Goal: Transaction & Acquisition: Purchase product/service

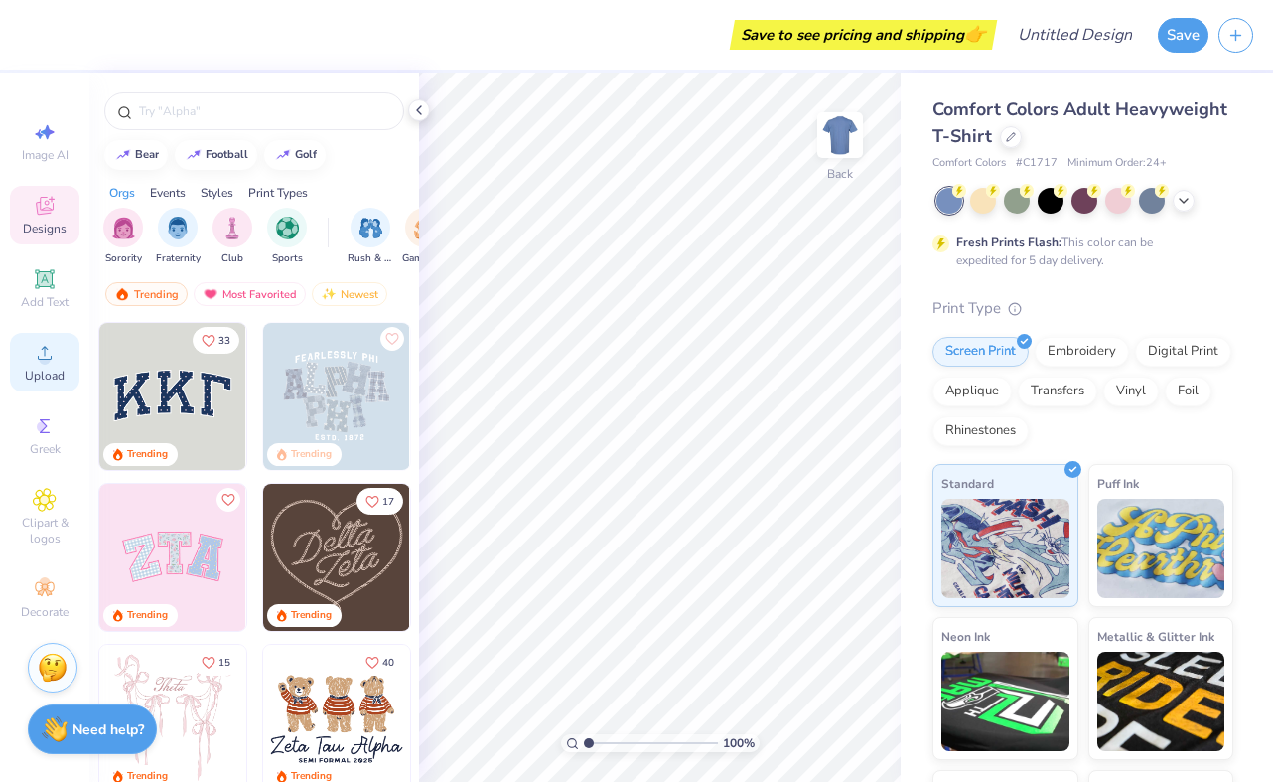
click at [43, 356] on circle at bounding box center [44, 359] width 11 height 11
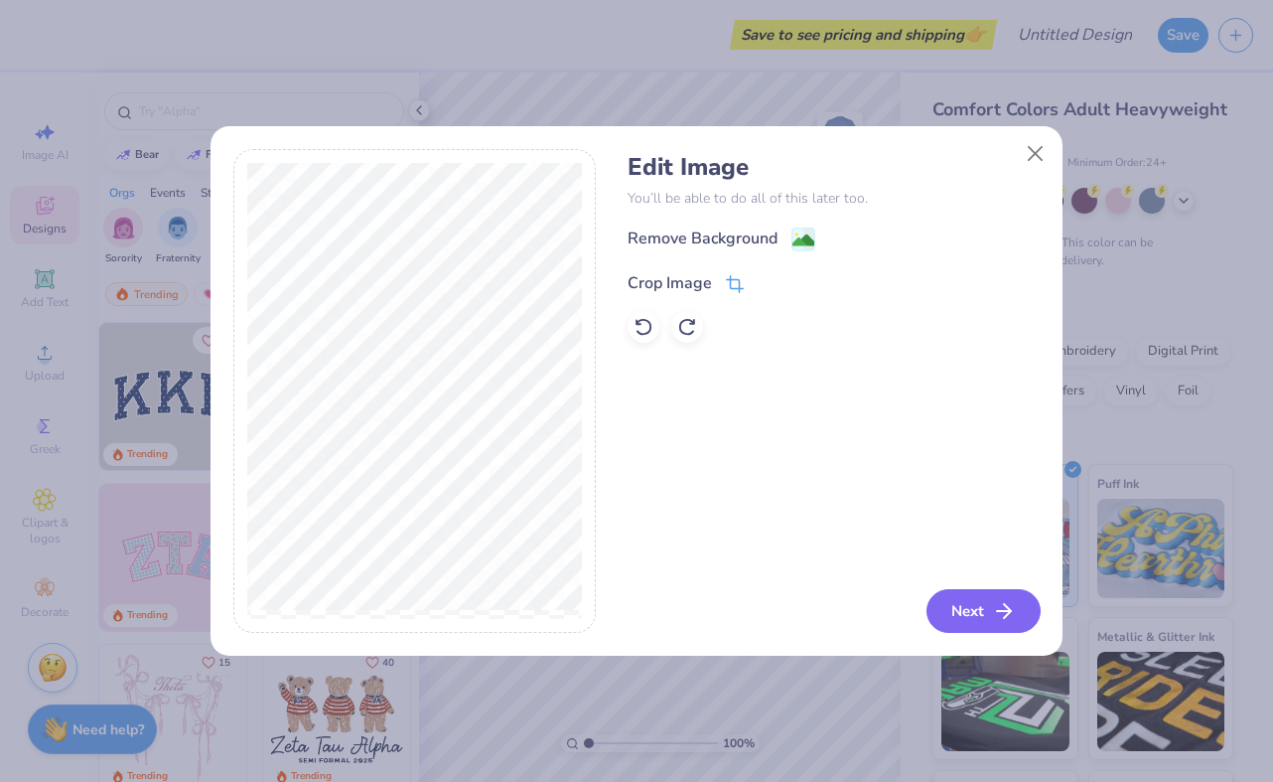
drag, startPoint x: 1015, startPoint y: 612, endPoint x: 706, endPoint y: 275, distance: 457.0
click at [706, 275] on div "Edit Image You’ll be able to do all of this later too. Remove Background Crop I…" at bounding box center [834, 391] width 412 height 485
click at [722, 279] on div "Crop Image" at bounding box center [686, 283] width 116 height 24
click at [1002, 596] on div "Edit Image You’ll be able to do all of this later too. Remove Background Crop I…" at bounding box center [834, 391] width 412 height 485
click at [763, 276] on icon at bounding box center [769, 281] width 12 height 12
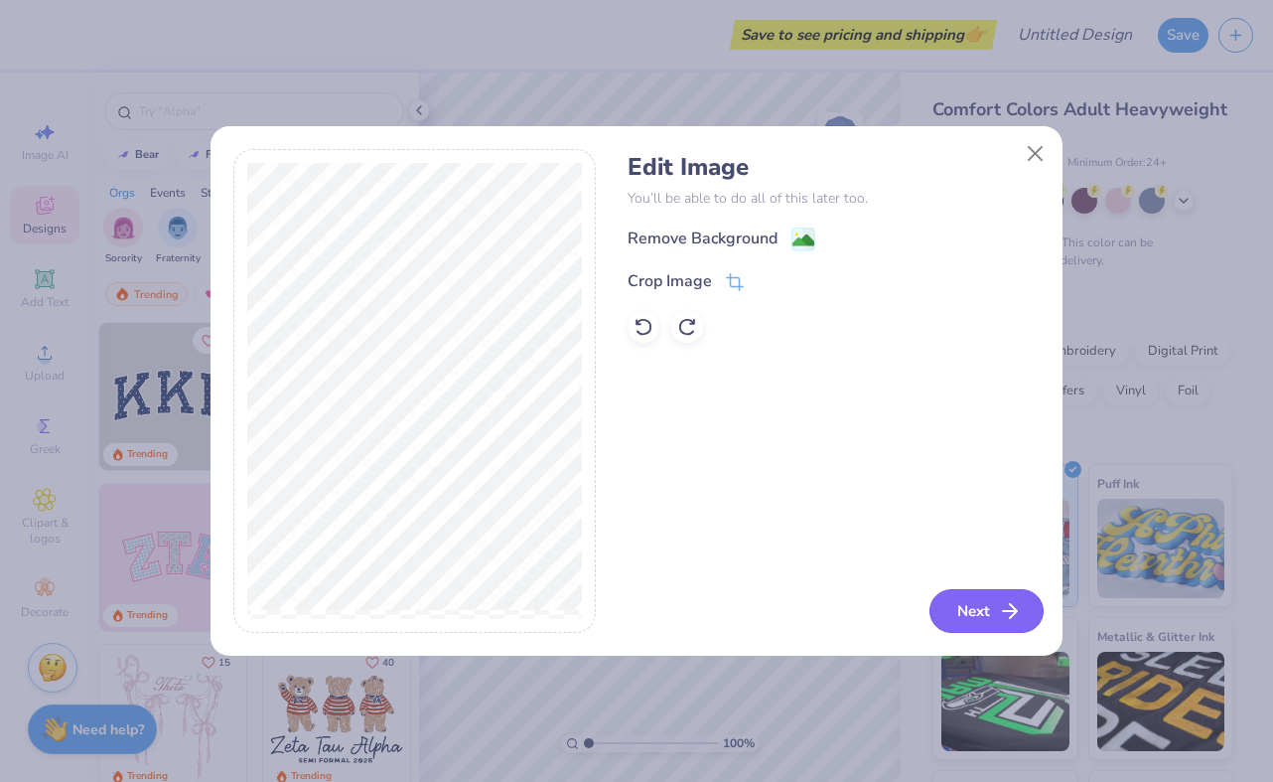
click at [990, 625] on button "Next" at bounding box center [987, 611] width 114 height 44
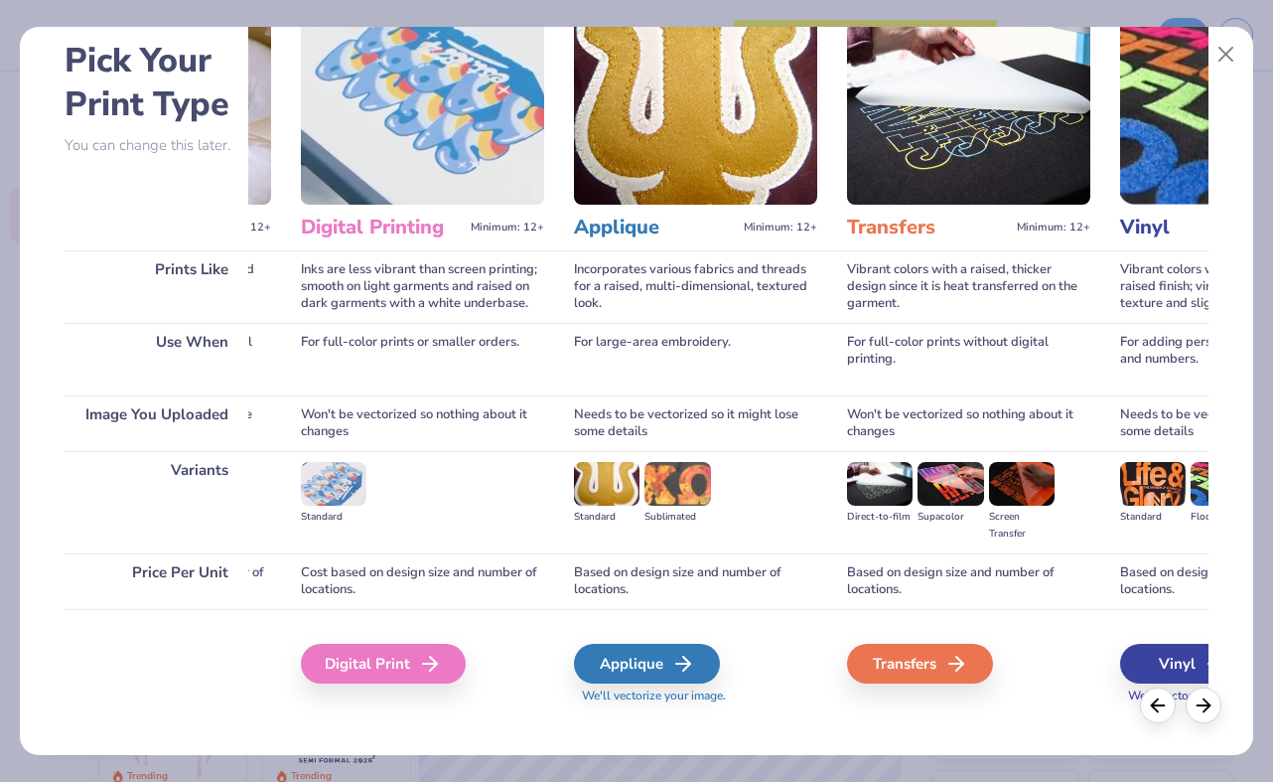
scroll to position [0, 329]
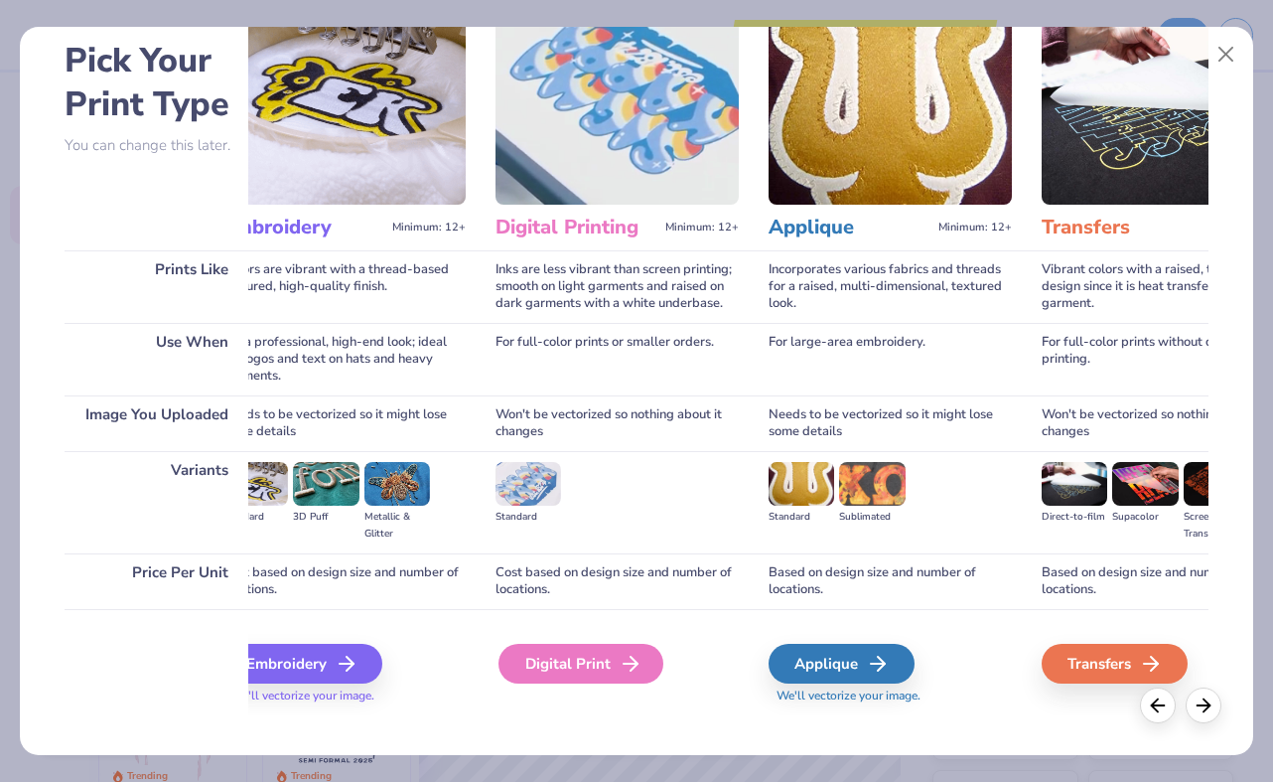
click at [609, 651] on div "Digital Print" at bounding box center [581, 664] width 165 height 40
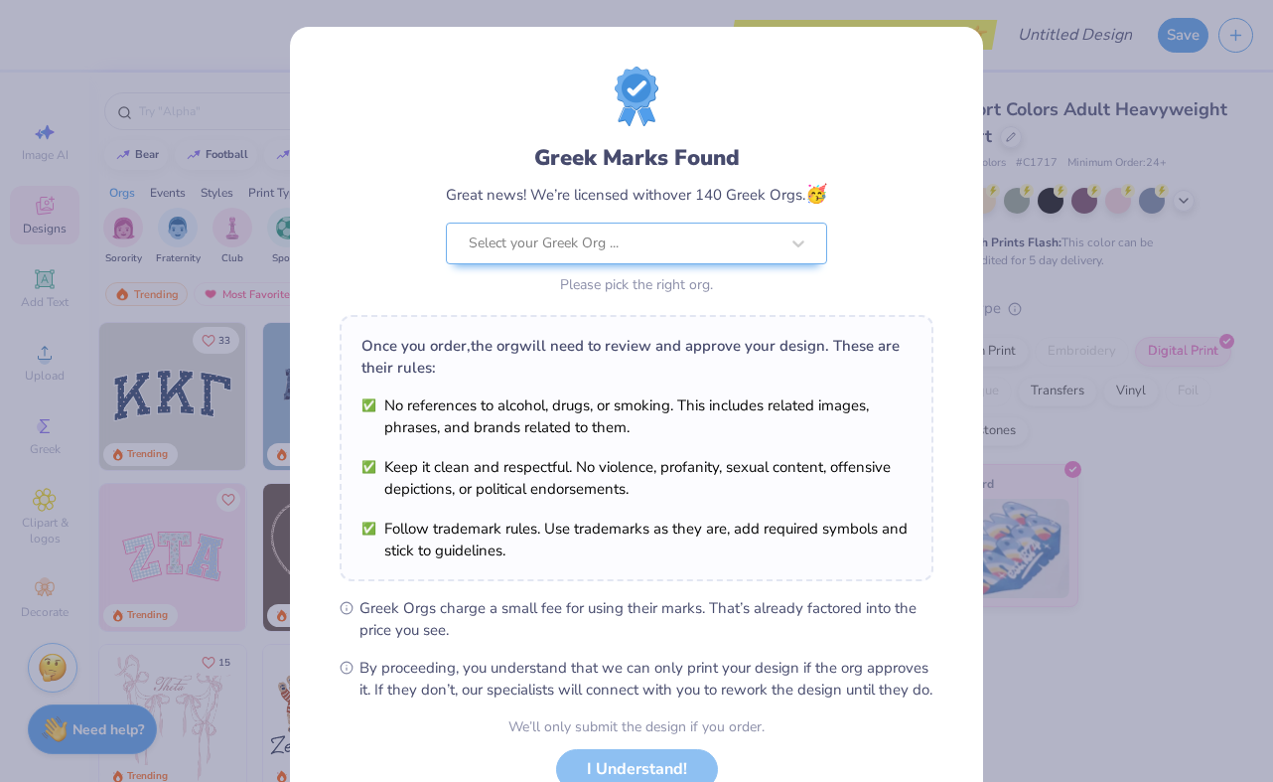
scroll to position [34, 0]
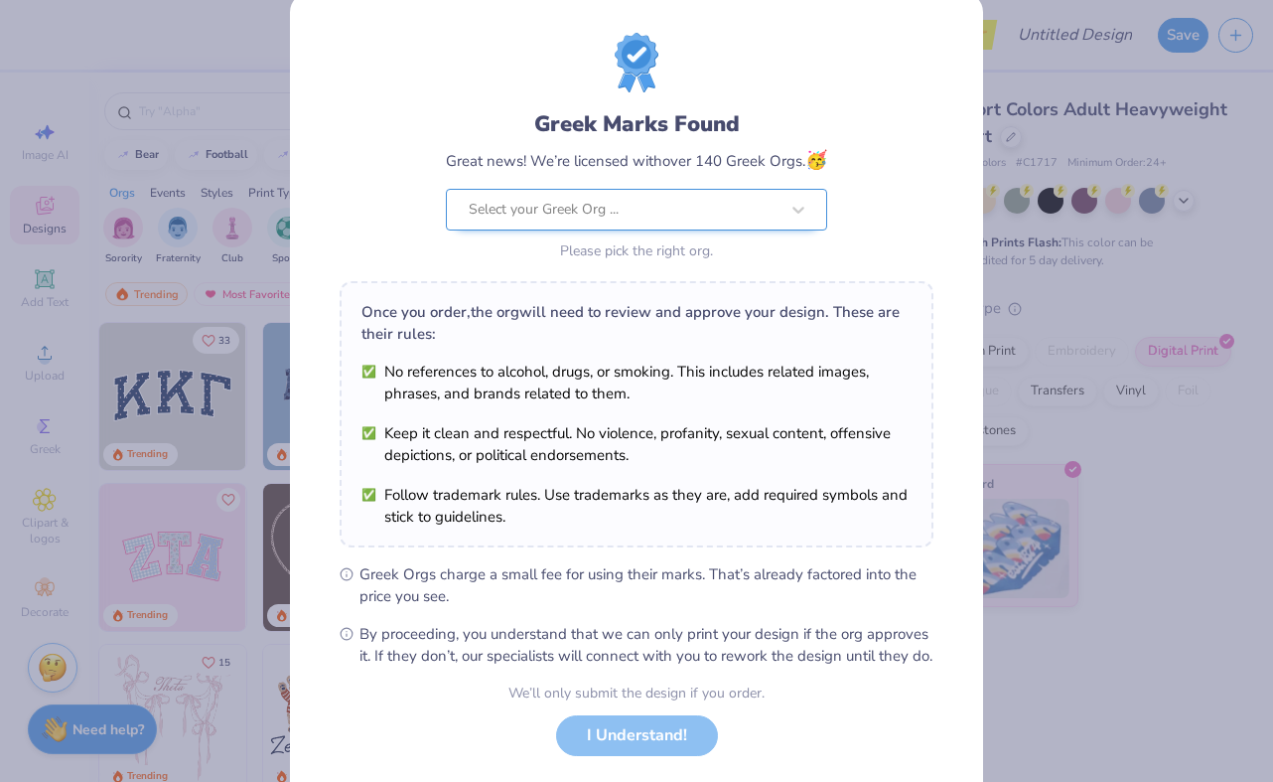
click at [728, 202] on div at bounding box center [624, 210] width 310 height 26
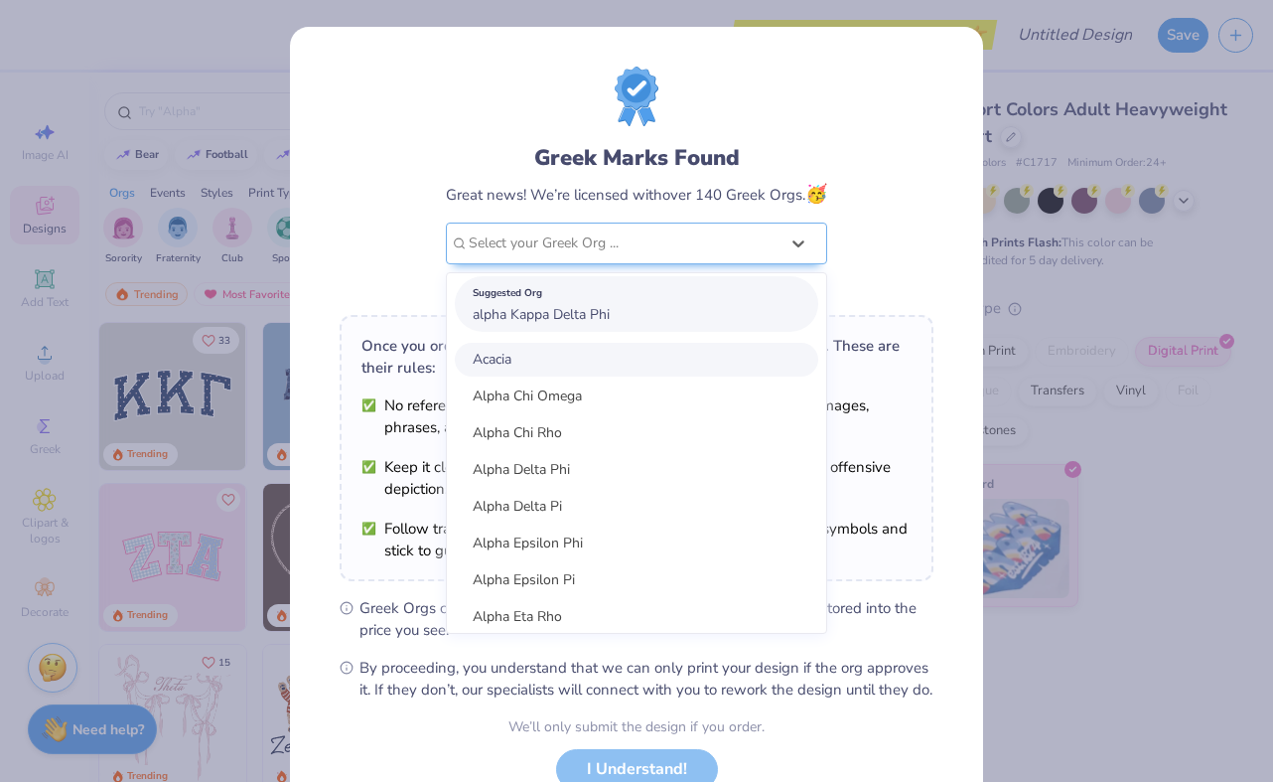
click at [671, 312] on div "Suggested Org alpha Kappa Delta Phi" at bounding box center [637, 304] width 364 height 56
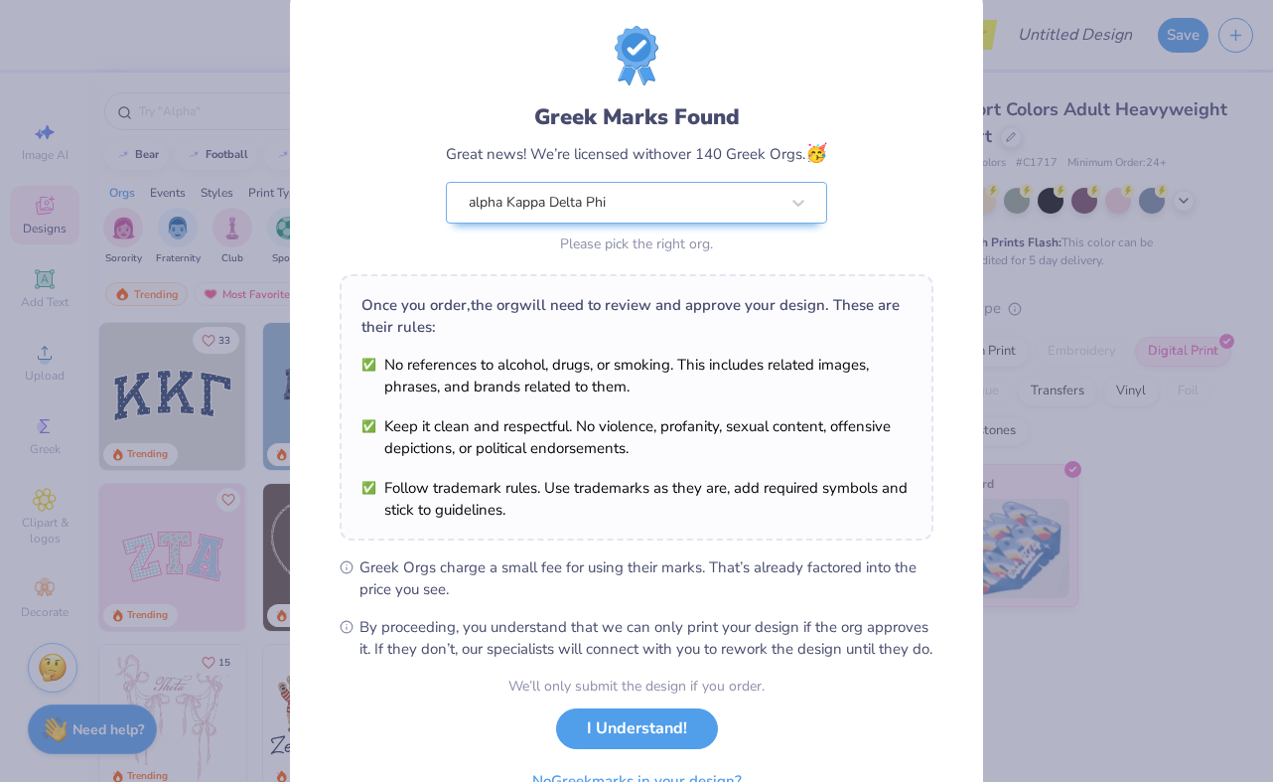
scroll to position [45, 0]
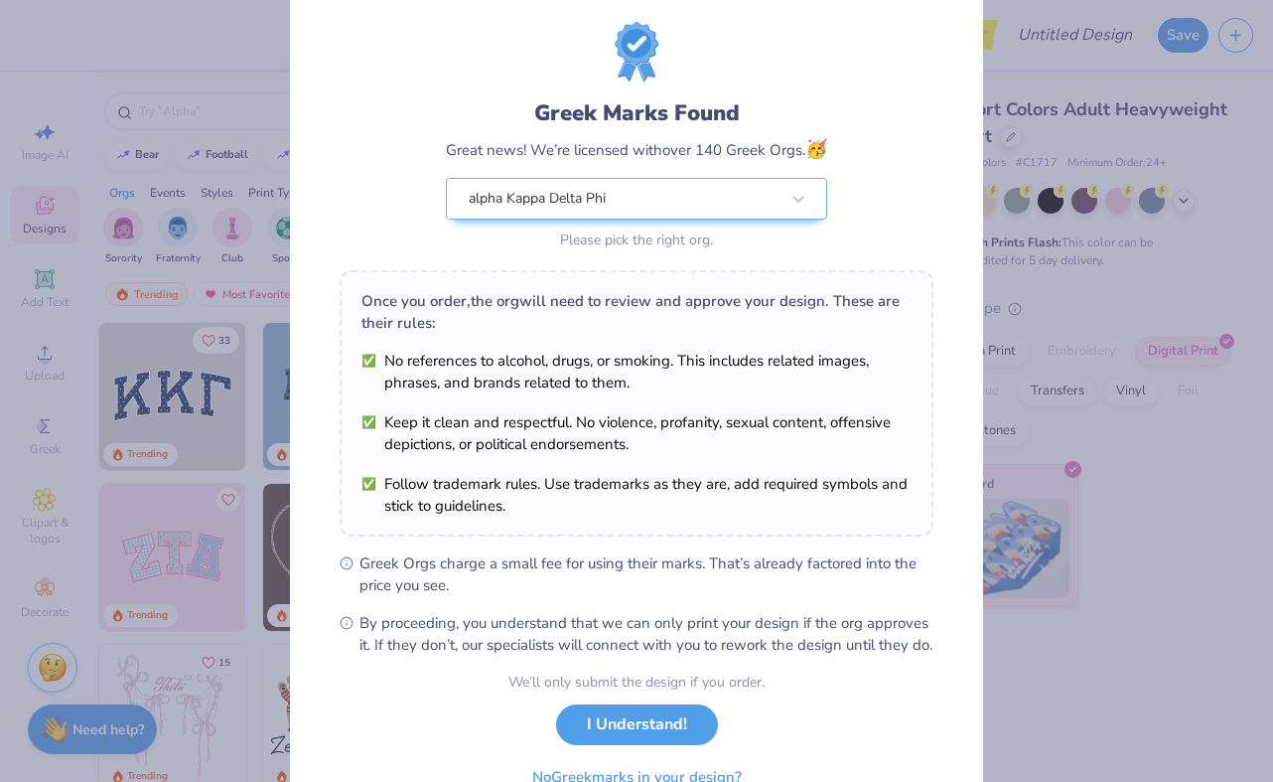
click at [663, 222] on div "alpha Kappa Delta Phi Please pick the right org." at bounding box center [636, 216] width 381 height 76
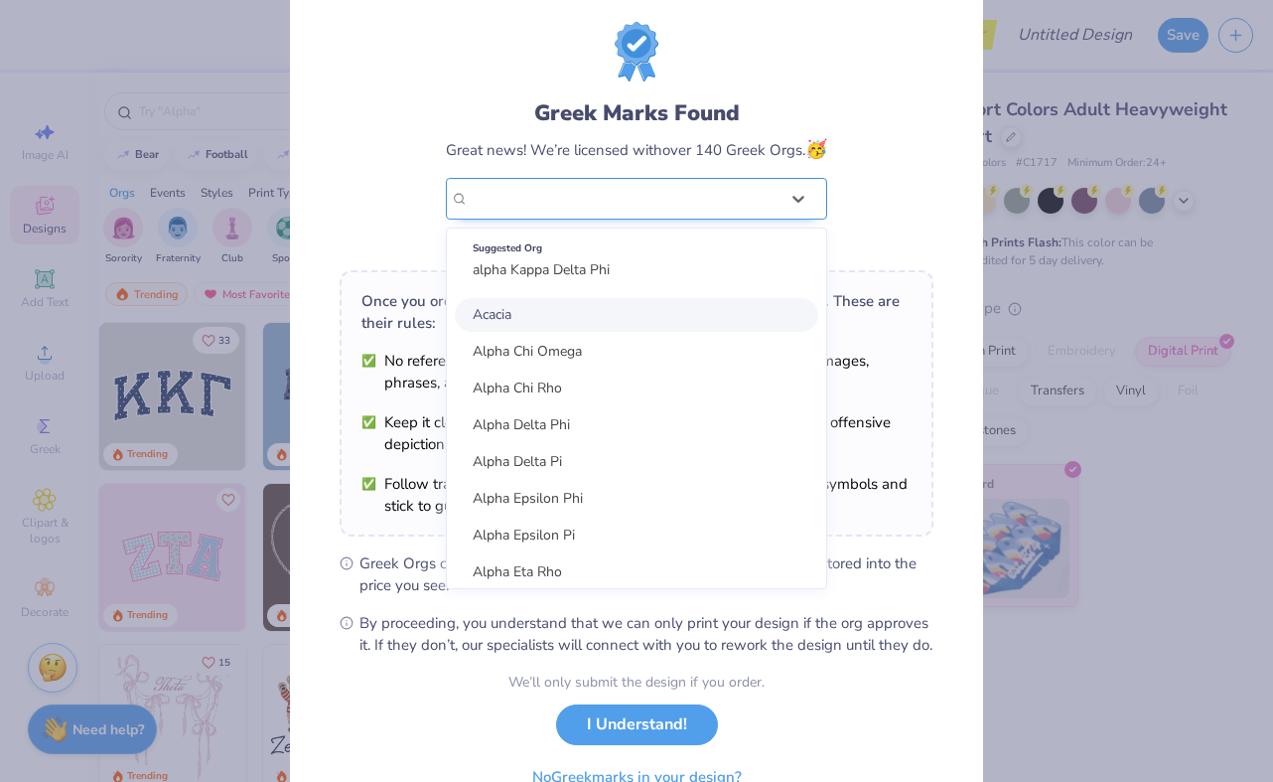
click at [657, 192] on div "alpha Kappa Delta Phi" at bounding box center [624, 199] width 314 height 40
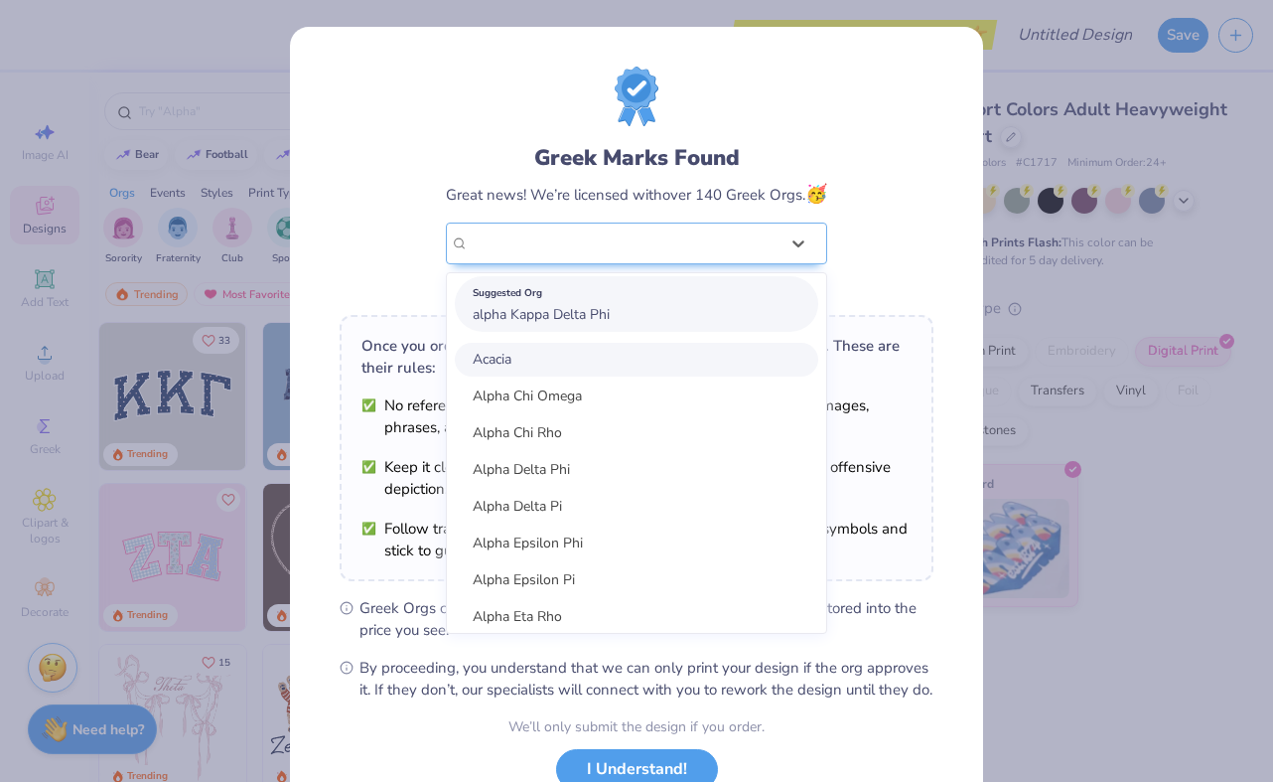
click at [636, 316] on div "Suggested Org alpha Kappa Delta Phi" at bounding box center [637, 304] width 364 height 56
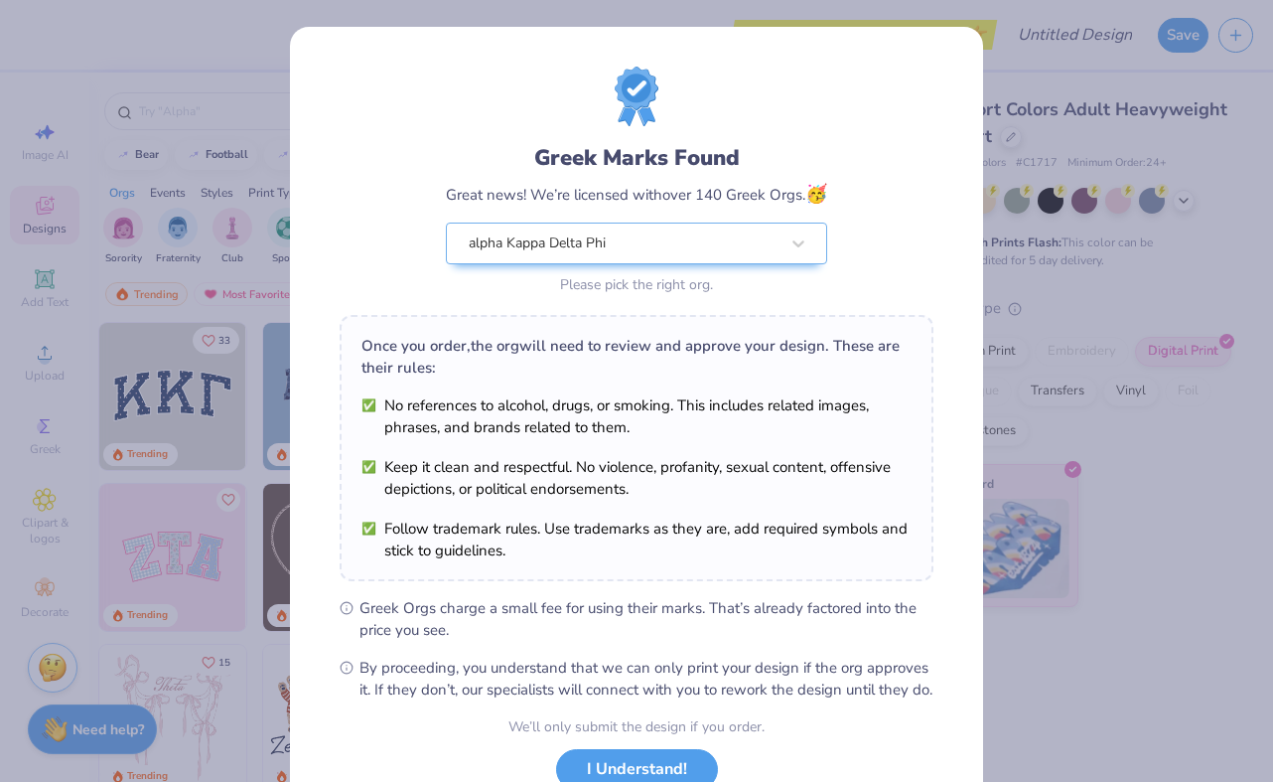
scroll to position [148, 0]
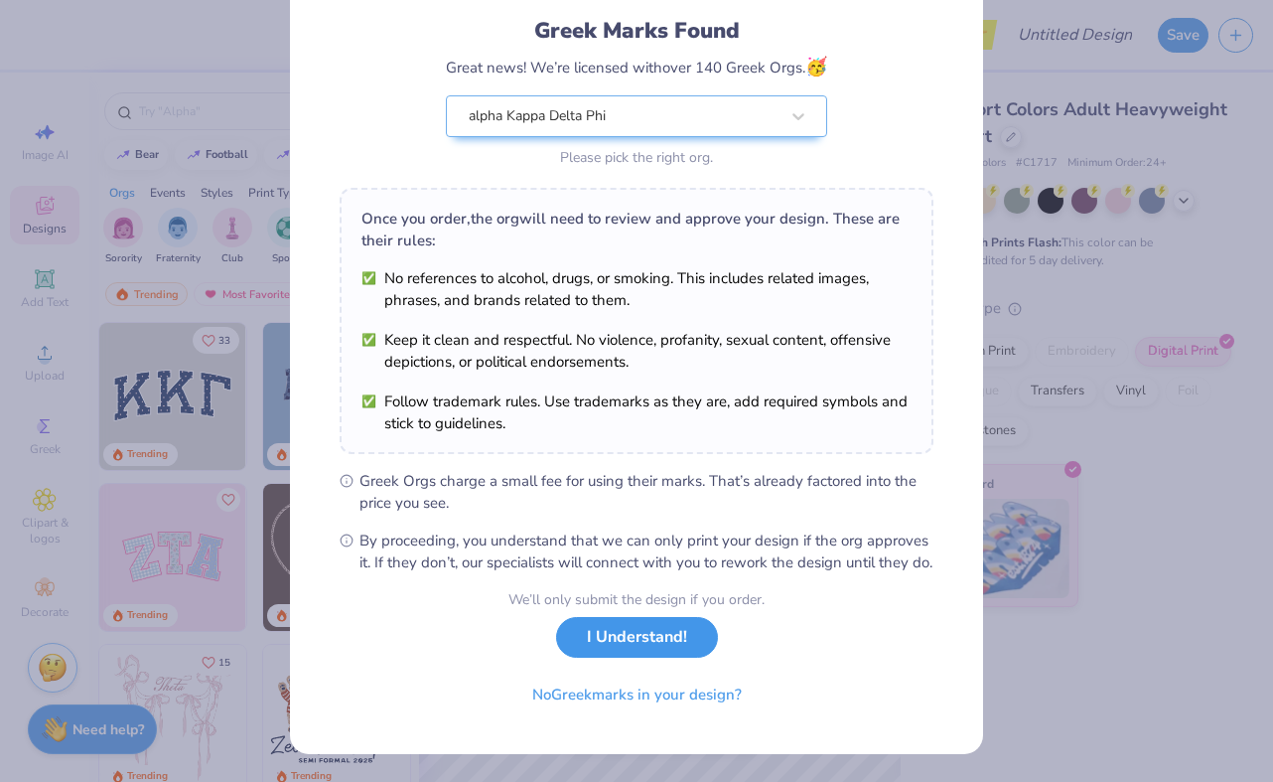
click at [638, 643] on button "I Understand!" at bounding box center [637, 637] width 162 height 41
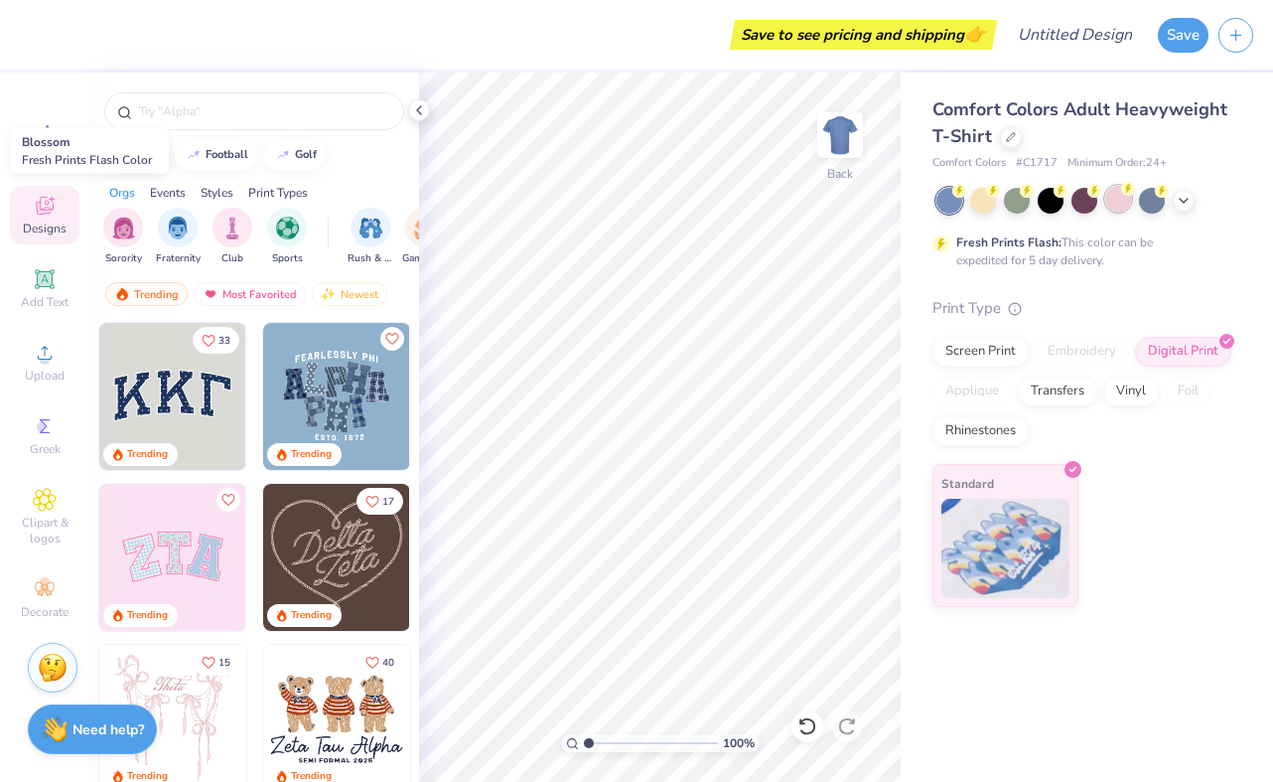
click at [1120, 202] on div at bounding box center [1119, 199] width 26 height 26
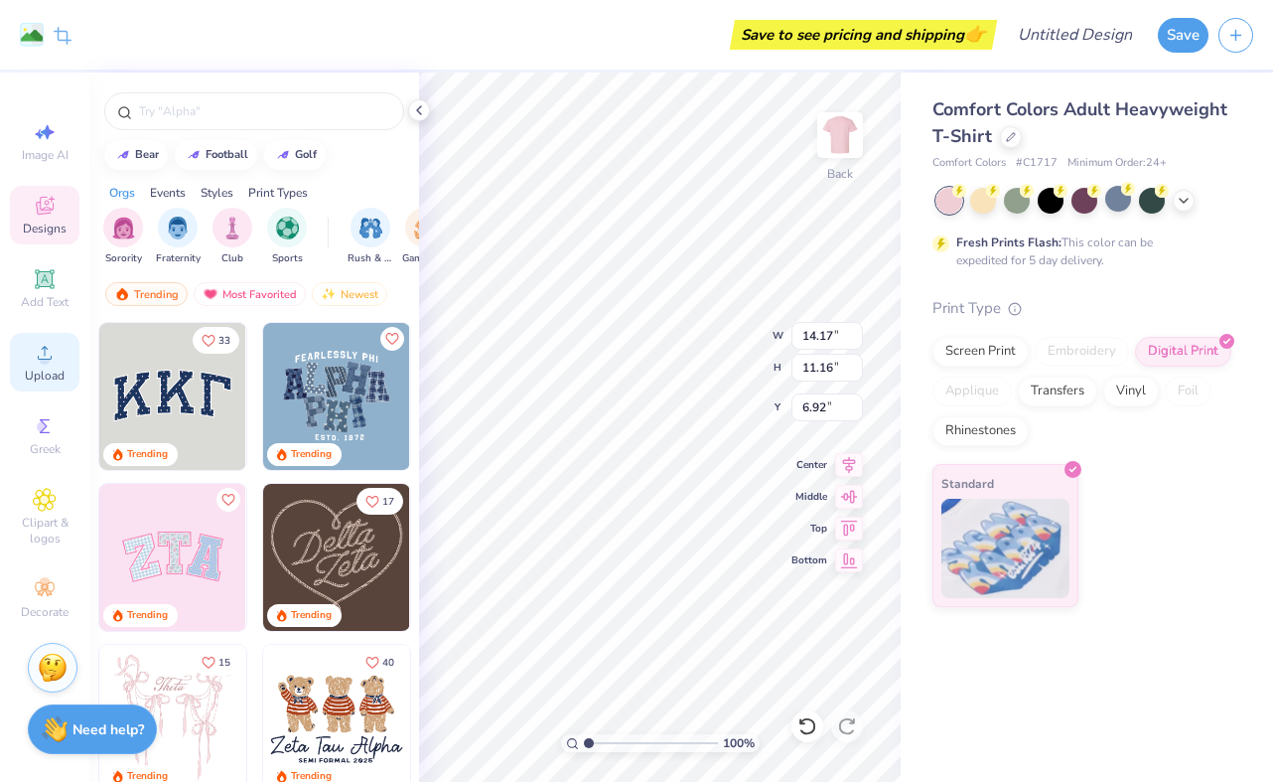
click at [36, 370] on span "Upload" at bounding box center [45, 376] width 40 height 16
click at [44, 139] on icon at bounding box center [45, 132] width 24 height 24
select select "4"
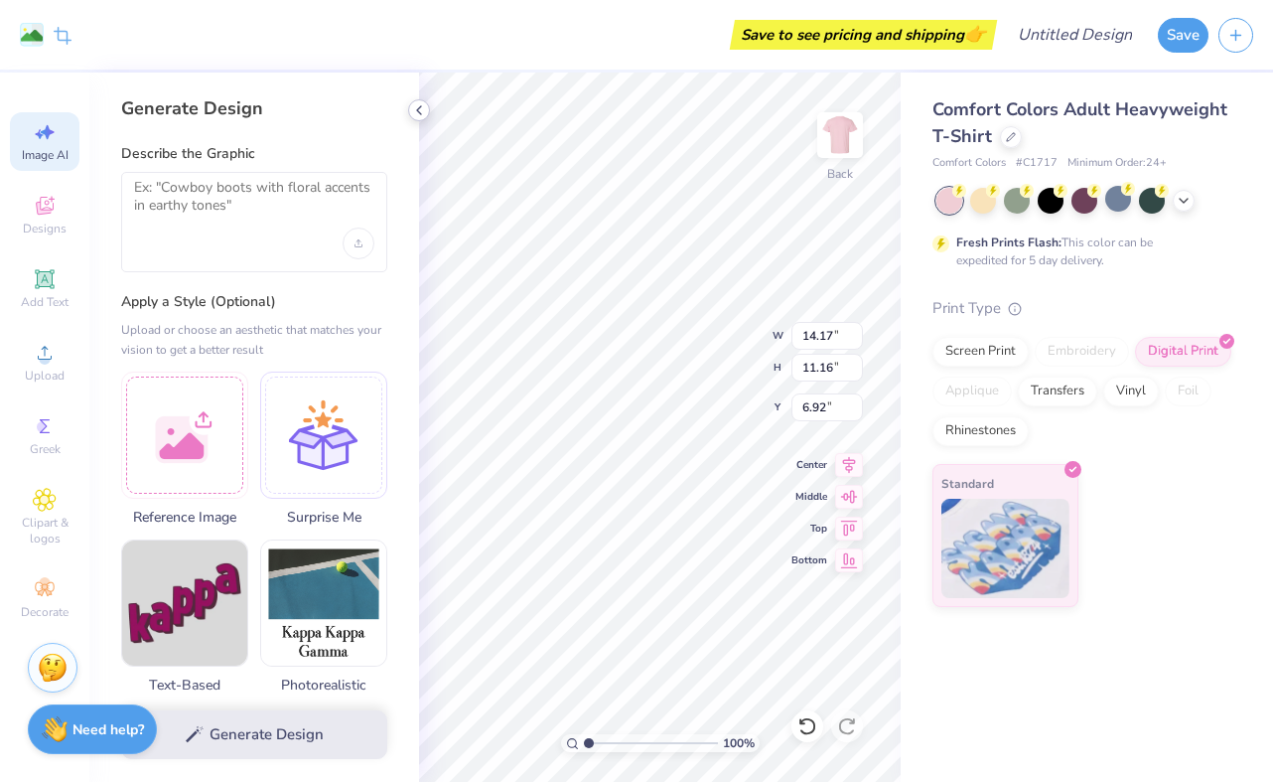
click at [420, 112] on icon at bounding box center [419, 110] width 16 height 16
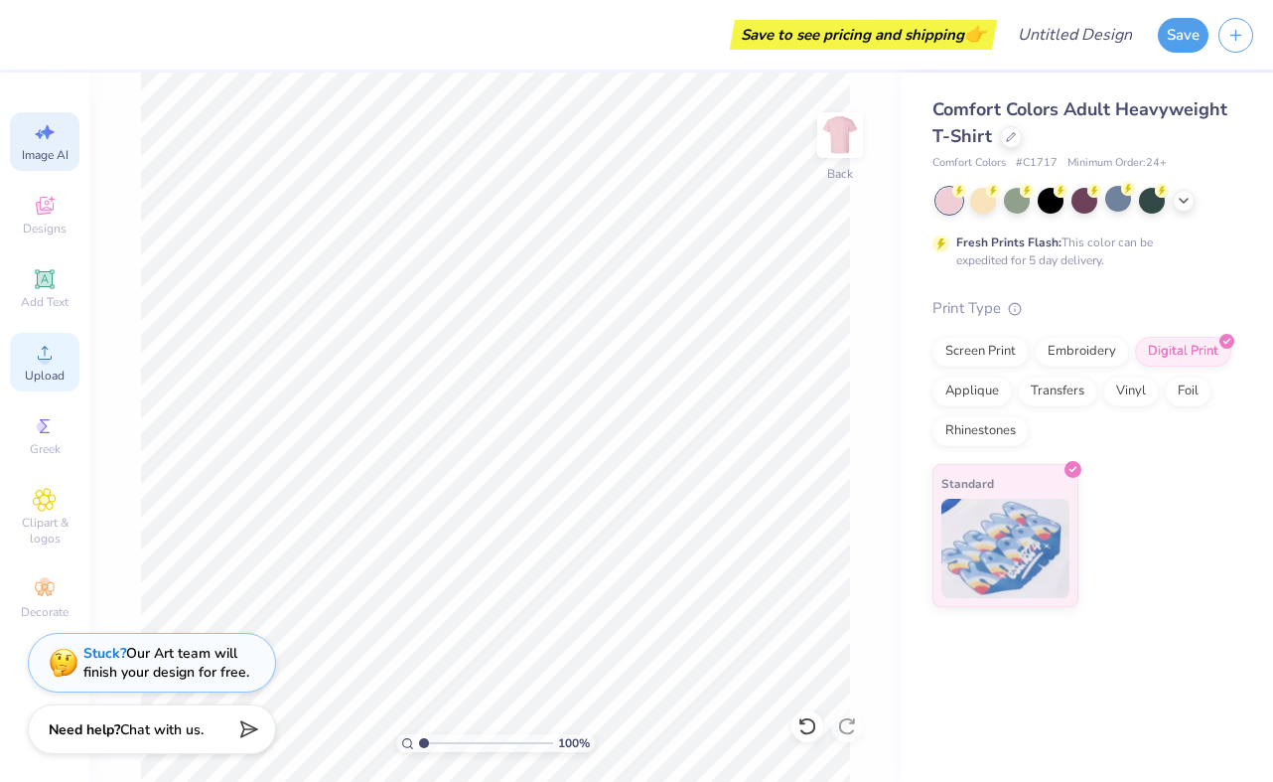
click at [41, 351] on icon at bounding box center [45, 353] width 24 height 24
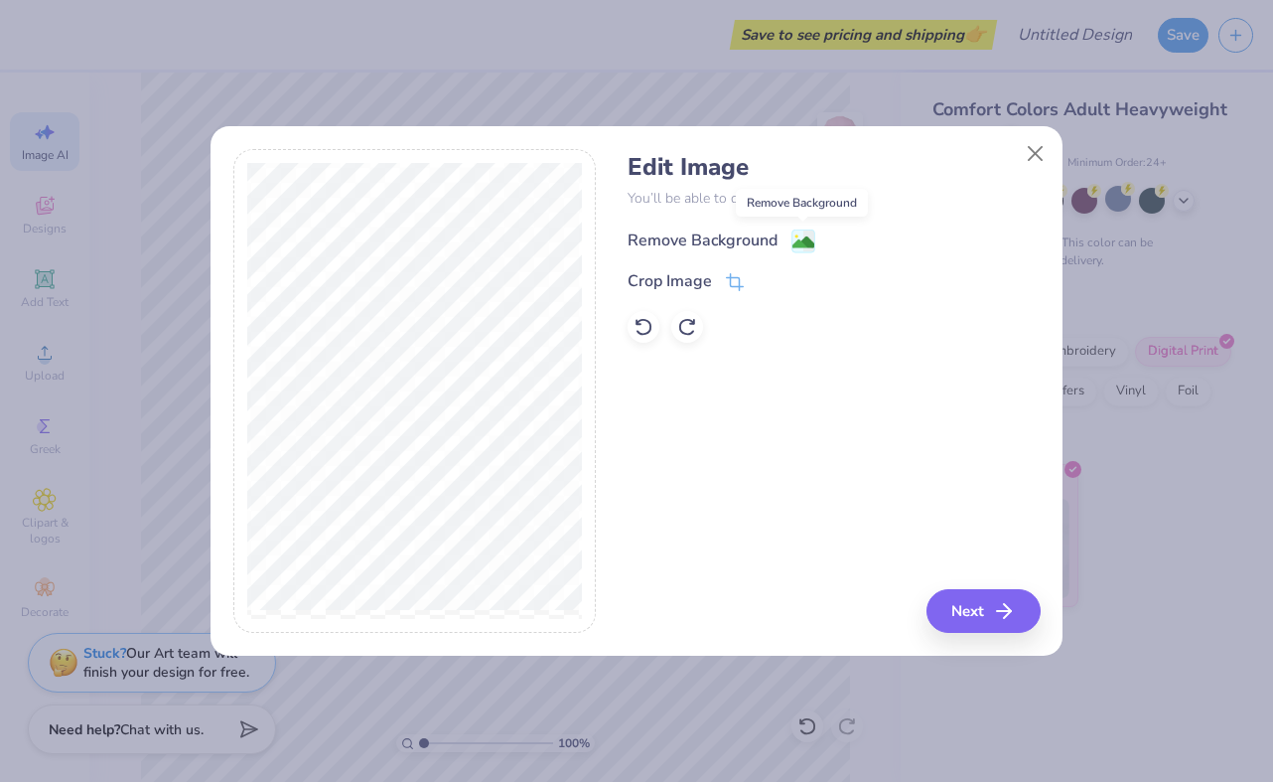
click at [799, 246] on image at bounding box center [804, 242] width 22 height 22
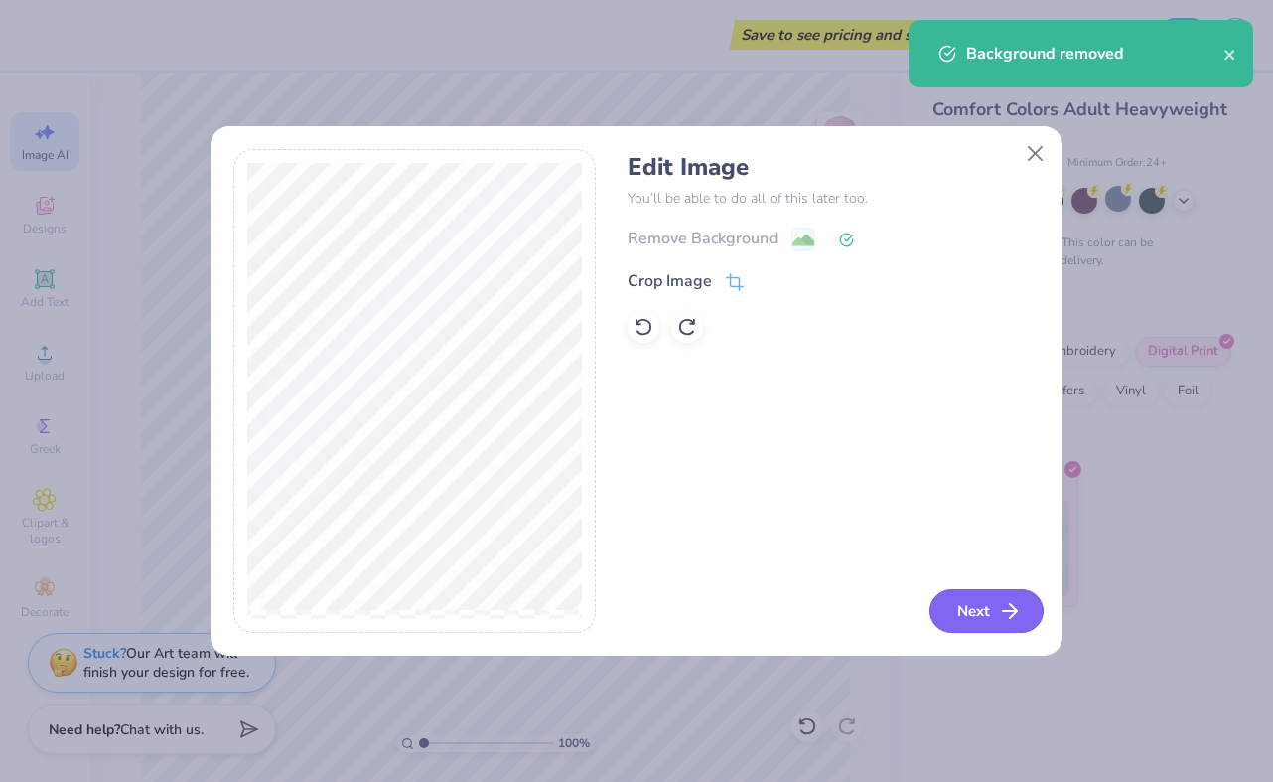
click at [960, 619] on button "Next" at bounding box center [987, 611] width 114 height 44
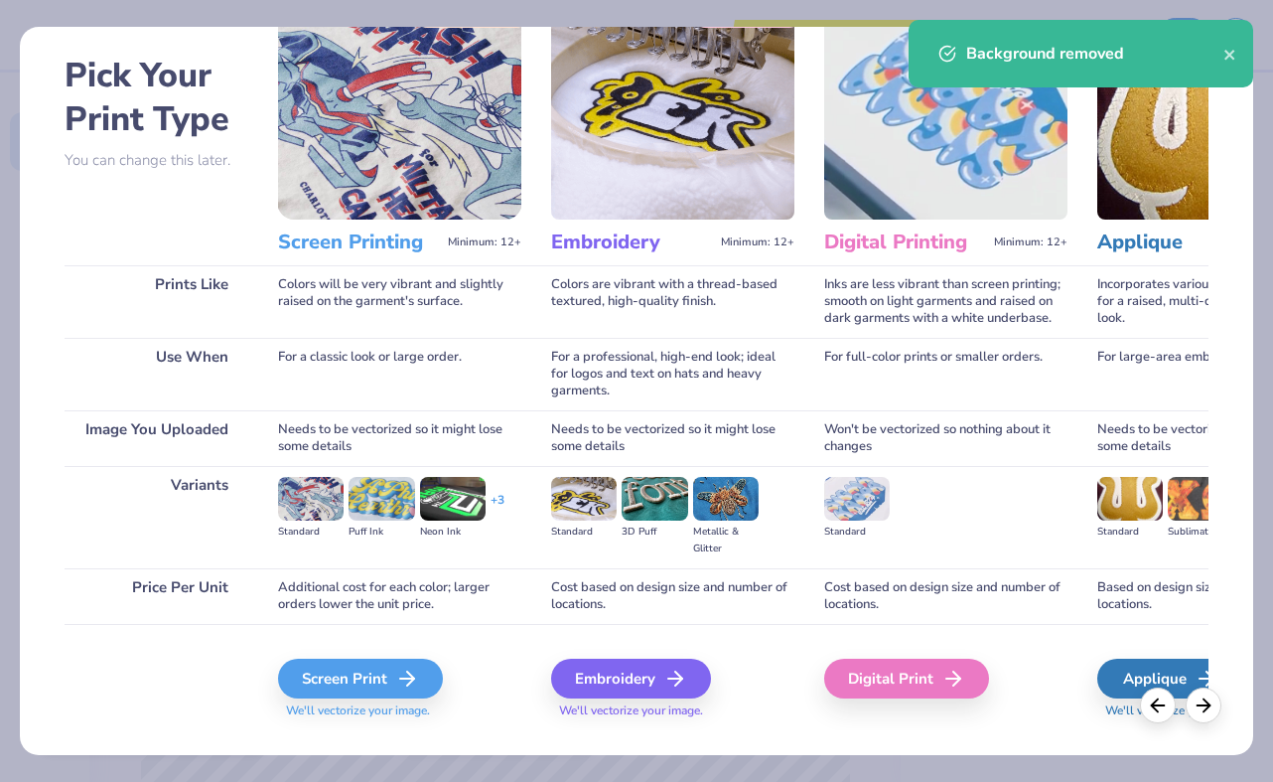
scroll to position [109, 0]
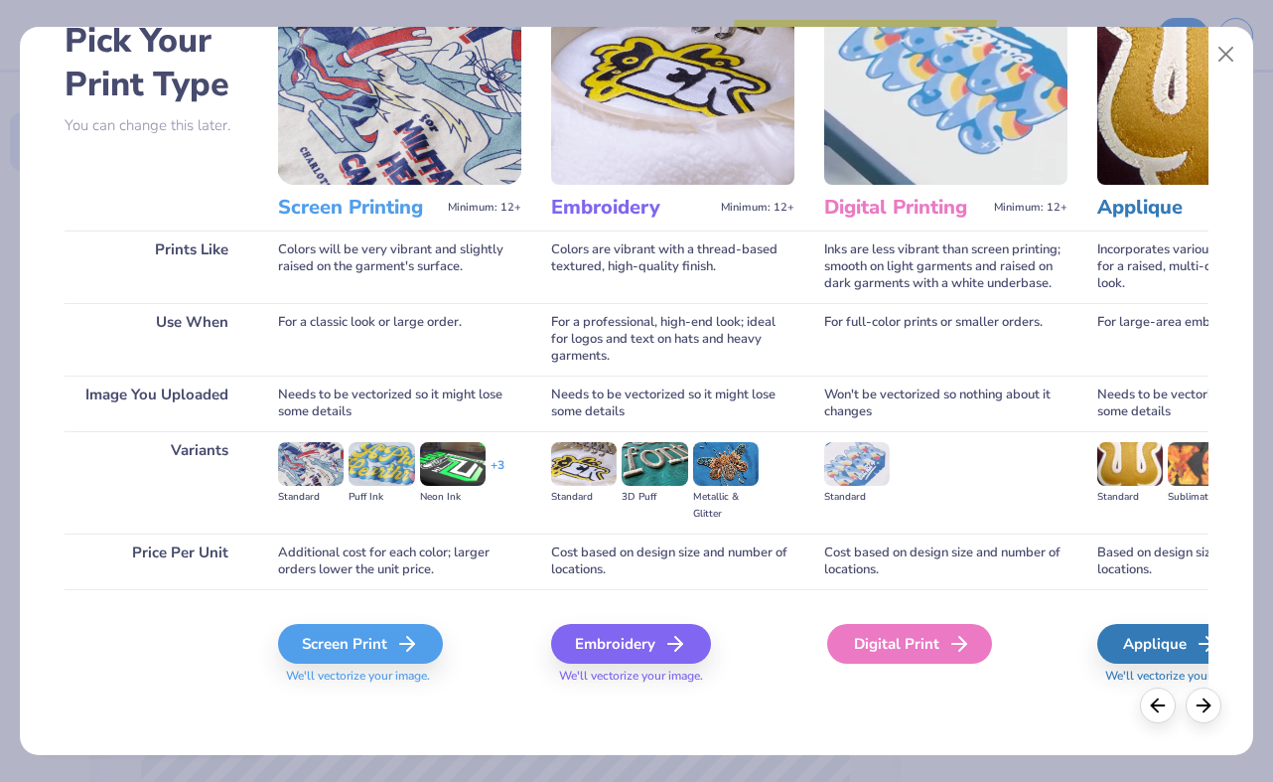
click at [890, 640] on div "Digital Print" at bounding box center [909, 644] width 165 height 40
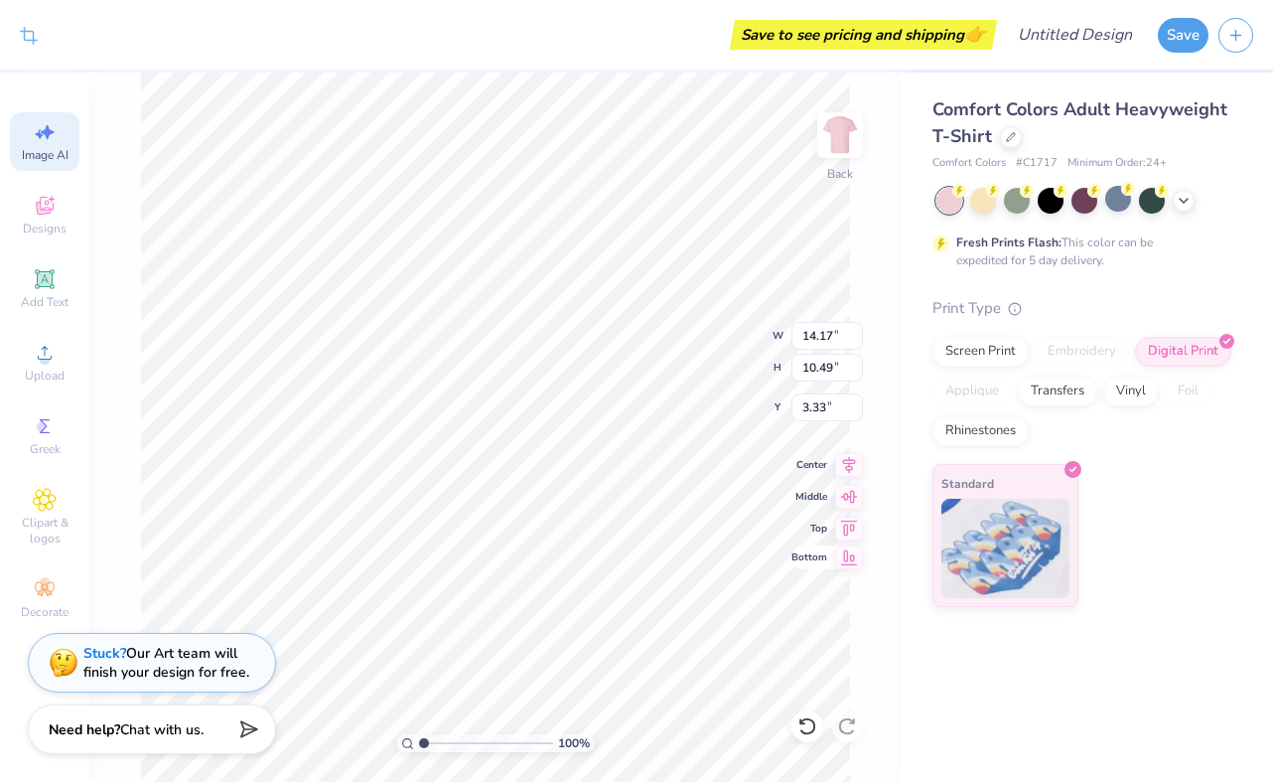
type input "7.25"
click at [1192, 205] on div at bounding box center [1184, 199] width 22 height 22
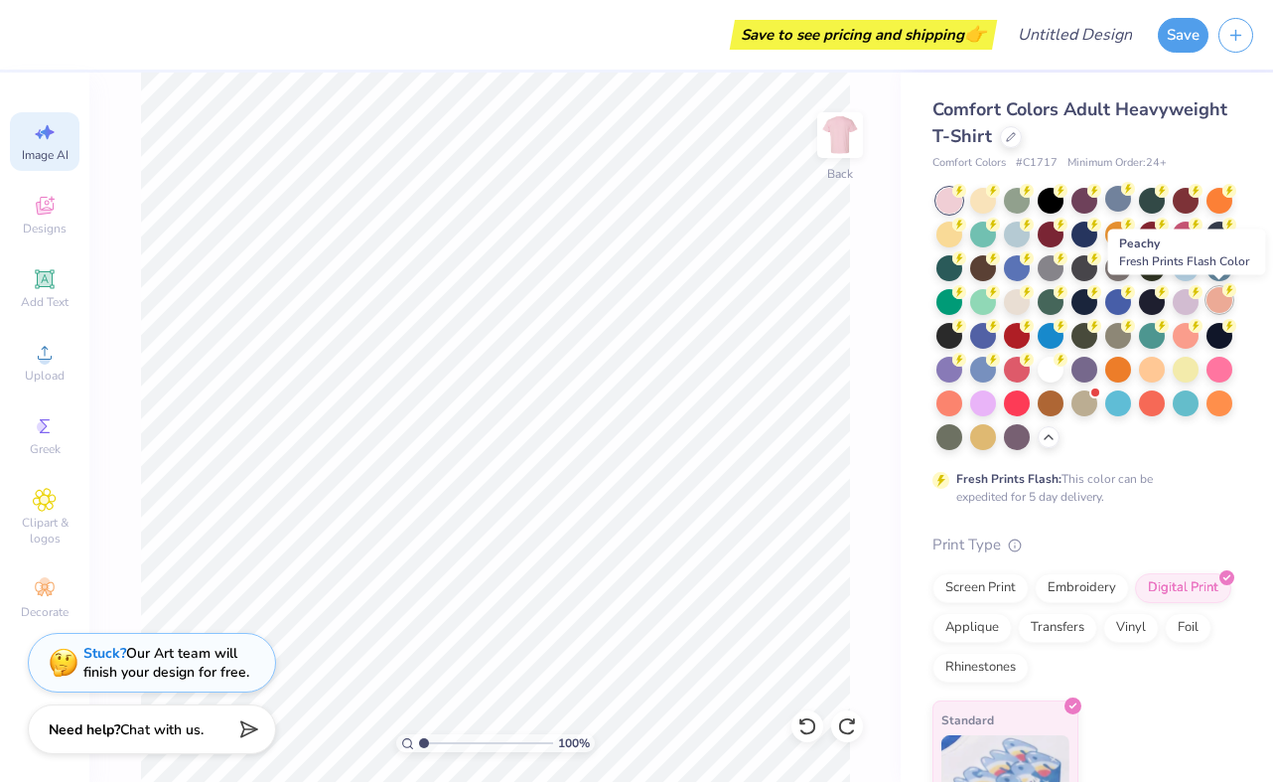
click at [1220, 302] on div at bounding box center [1220, 300] width 26 height 26
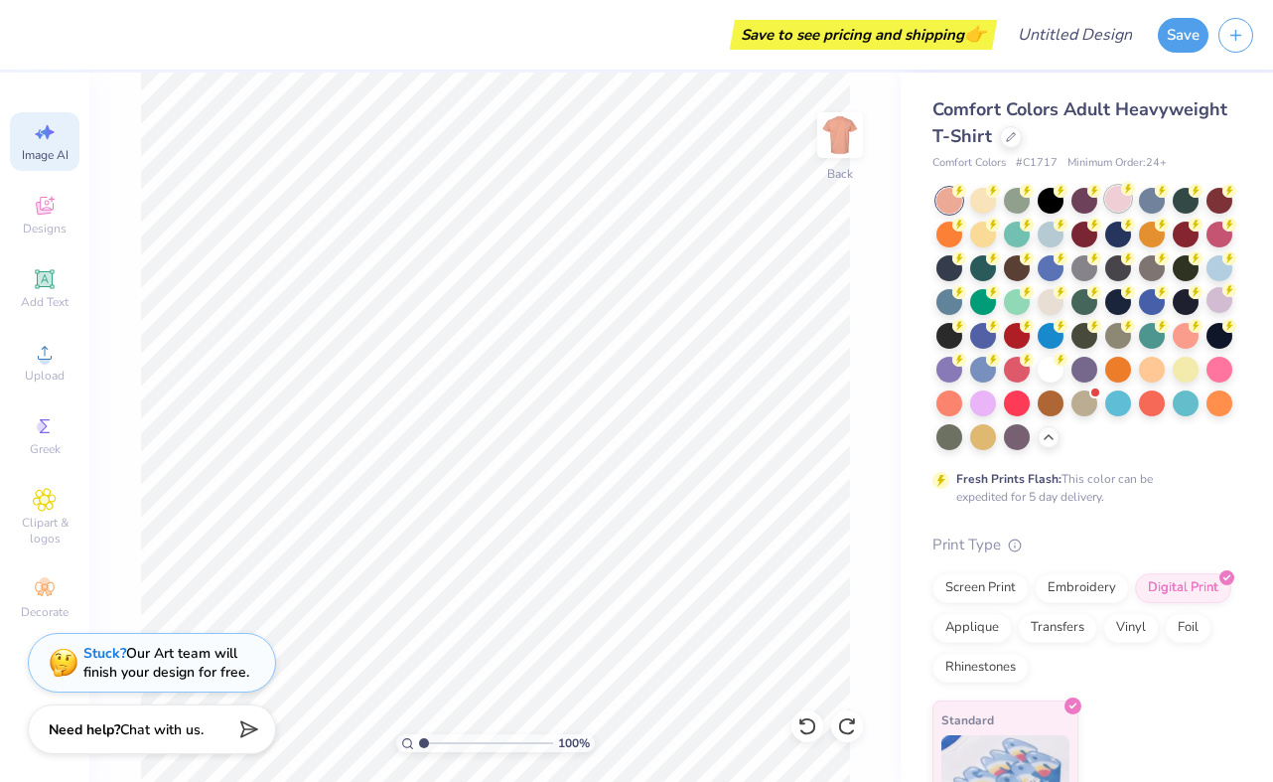
click at [1124, 203] on div at bounding box center [1119, 199] width 26 height 26
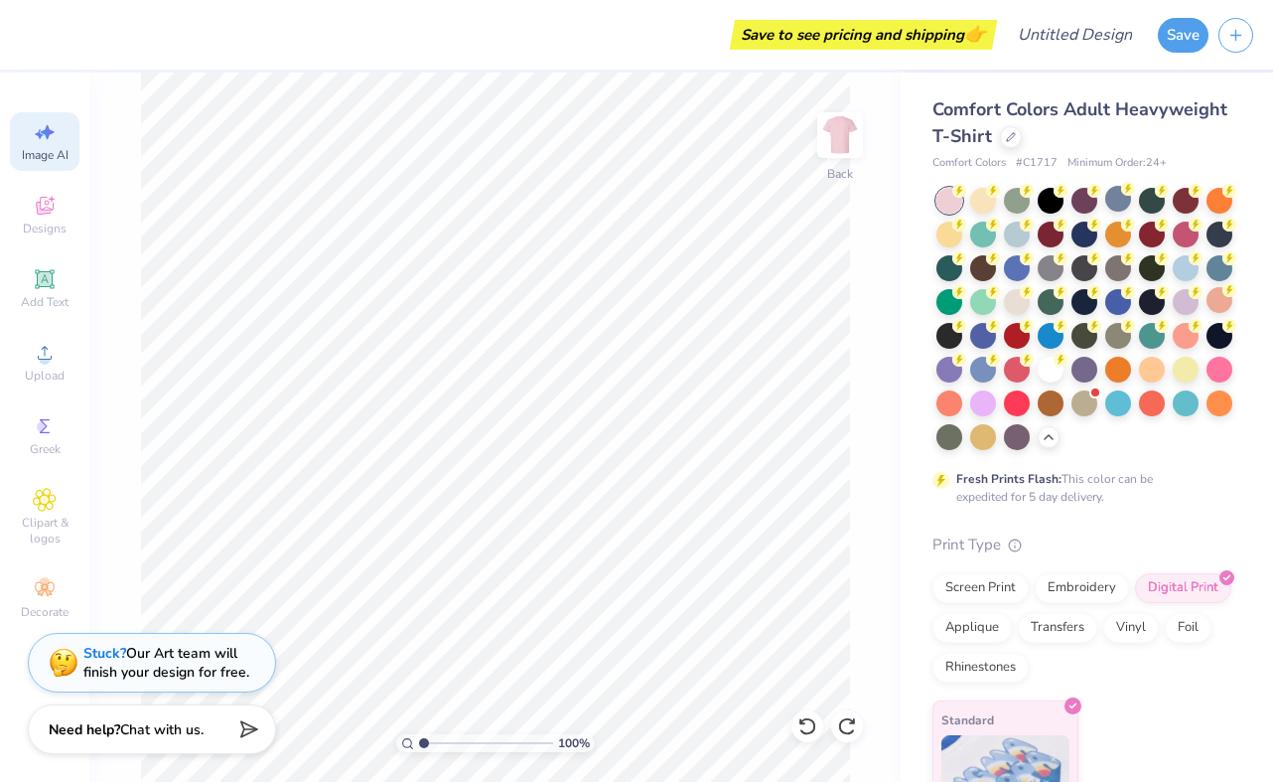
scroll to position [61, 0]
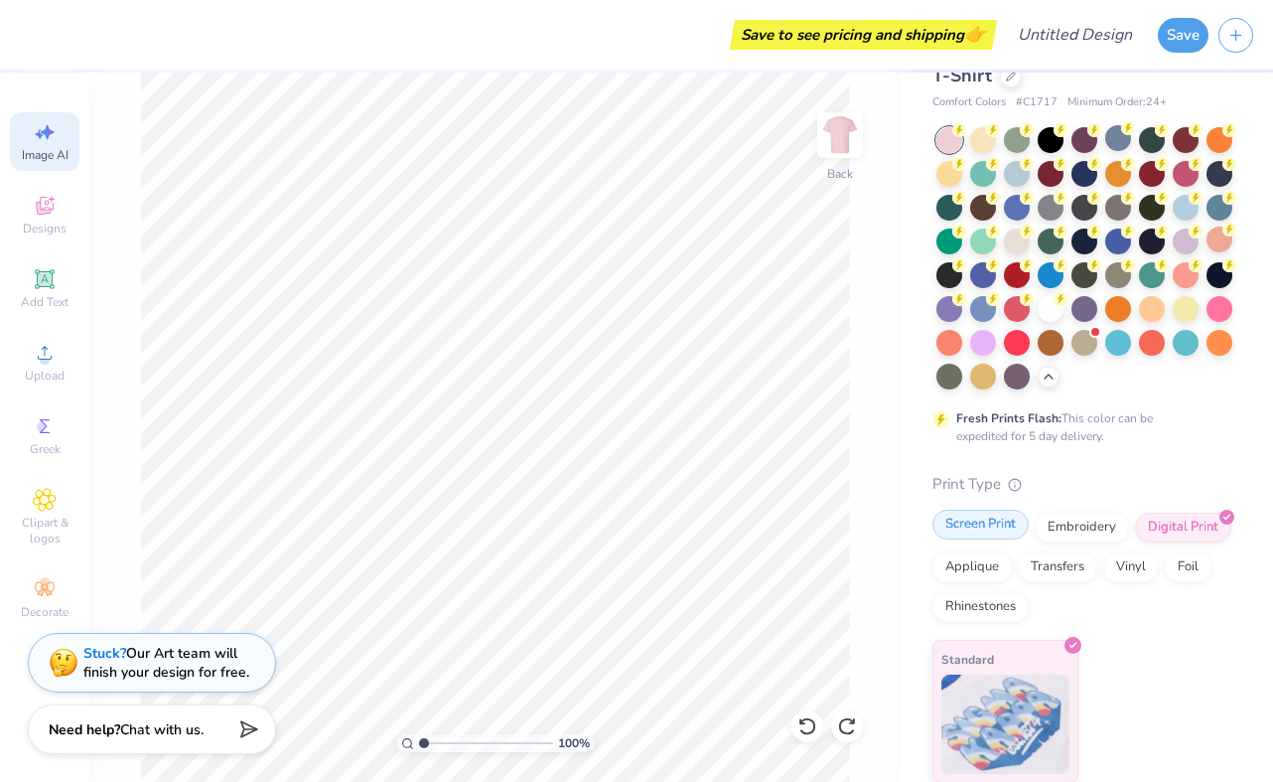
click at [993, 527] on div "Screen Print" at bounding box center [981, 525] width 96 height 30
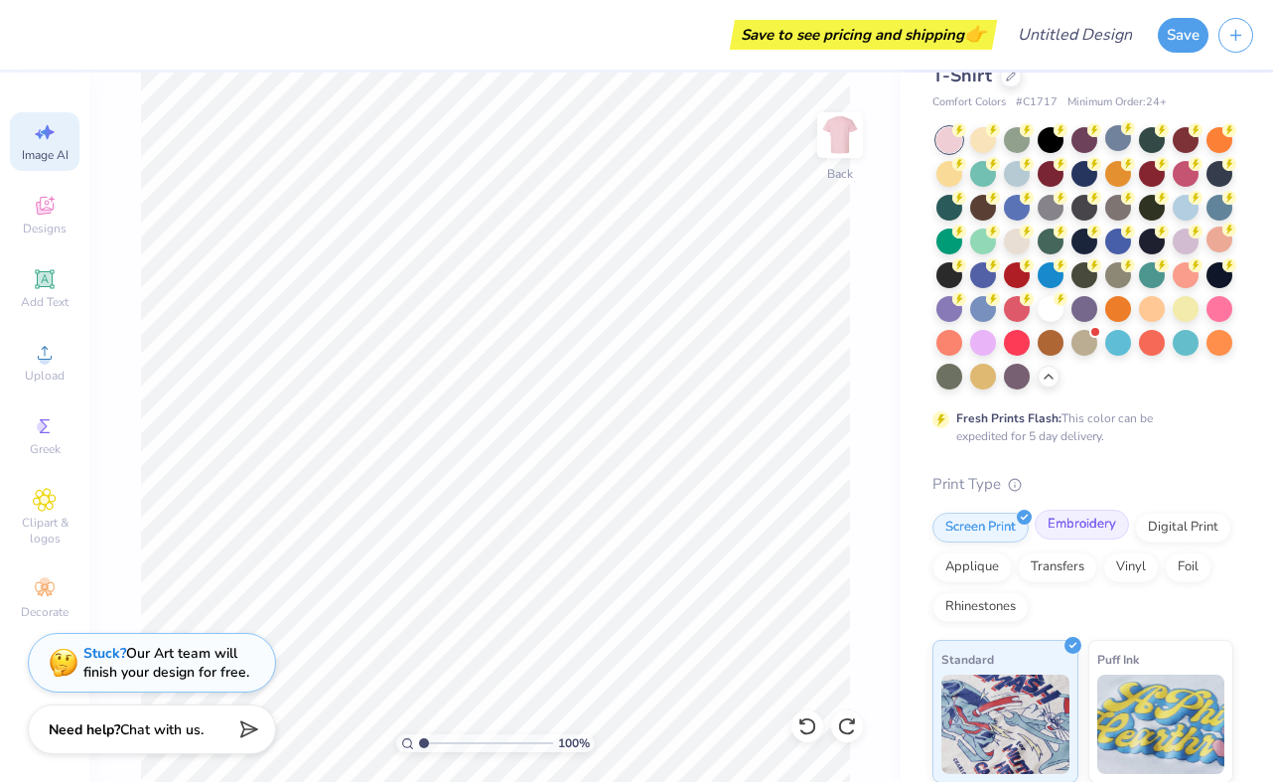
click at [1072, 523] on div "Embroidery" at bounding box center [1082, 525] width 94 height 30
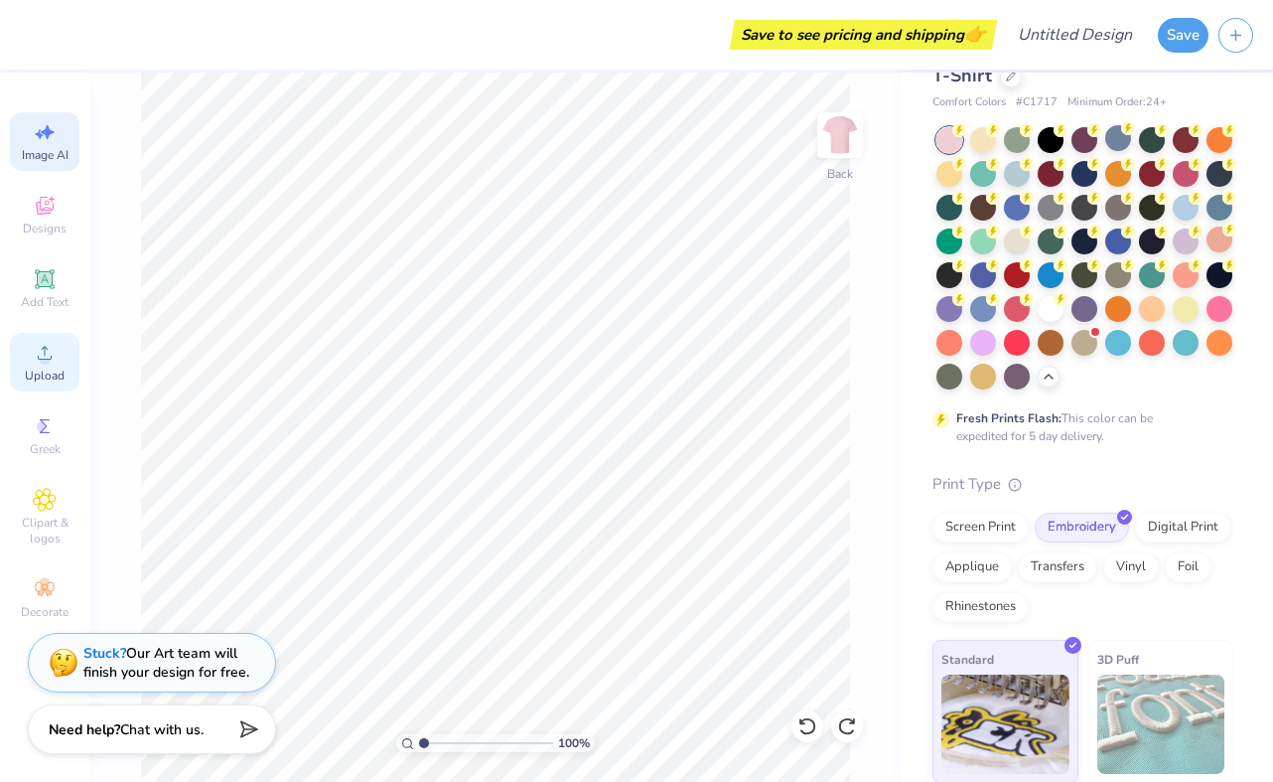
click at [63, 357] on div "Upload" at bounding box center [45, 362] width 70 height 59
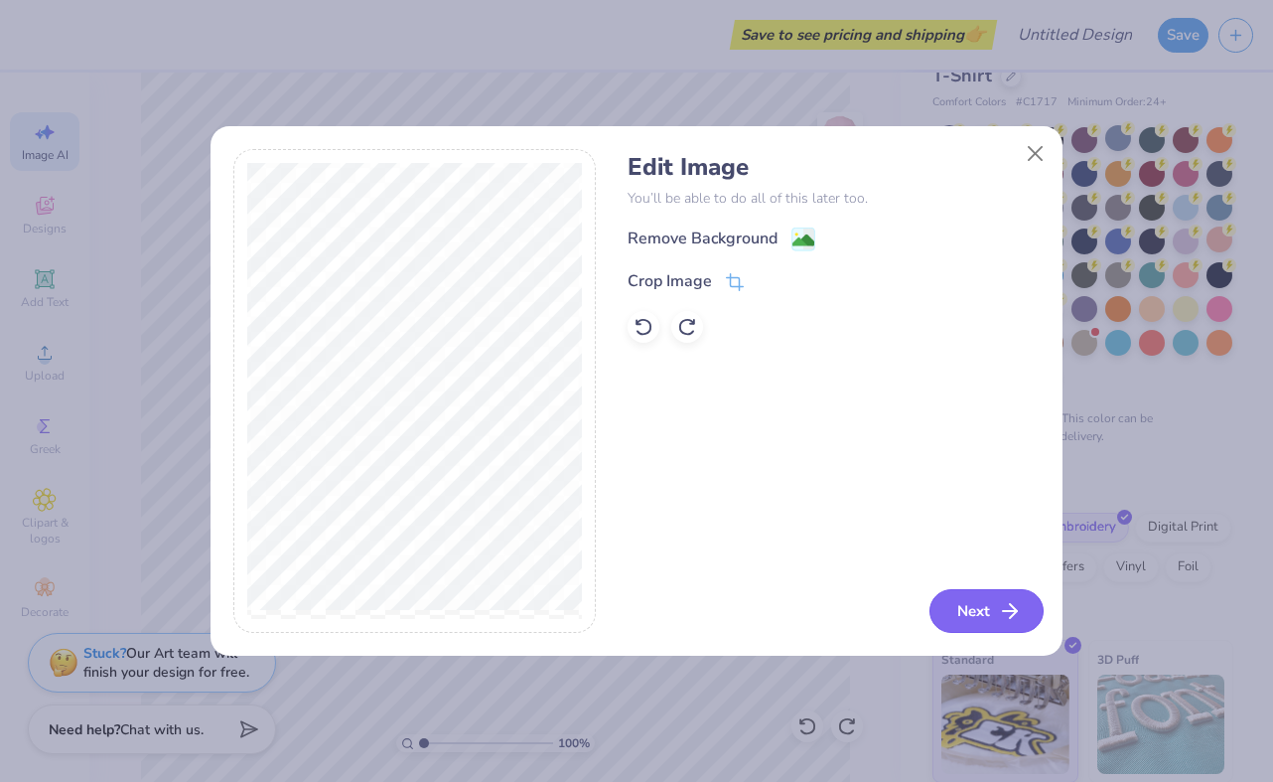
click at [965, 595] on button "Next" at bounding box center [987, 611] width 114 height 44
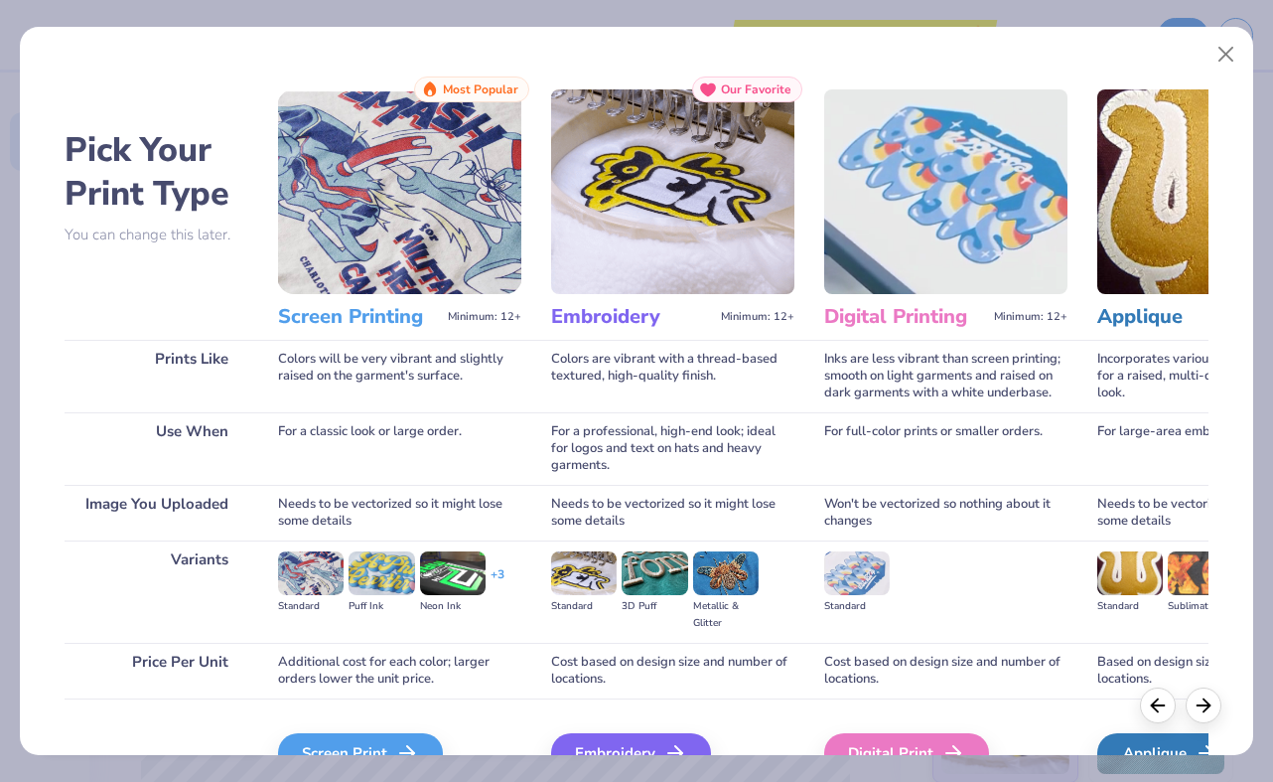
scroll to position [109, 0]
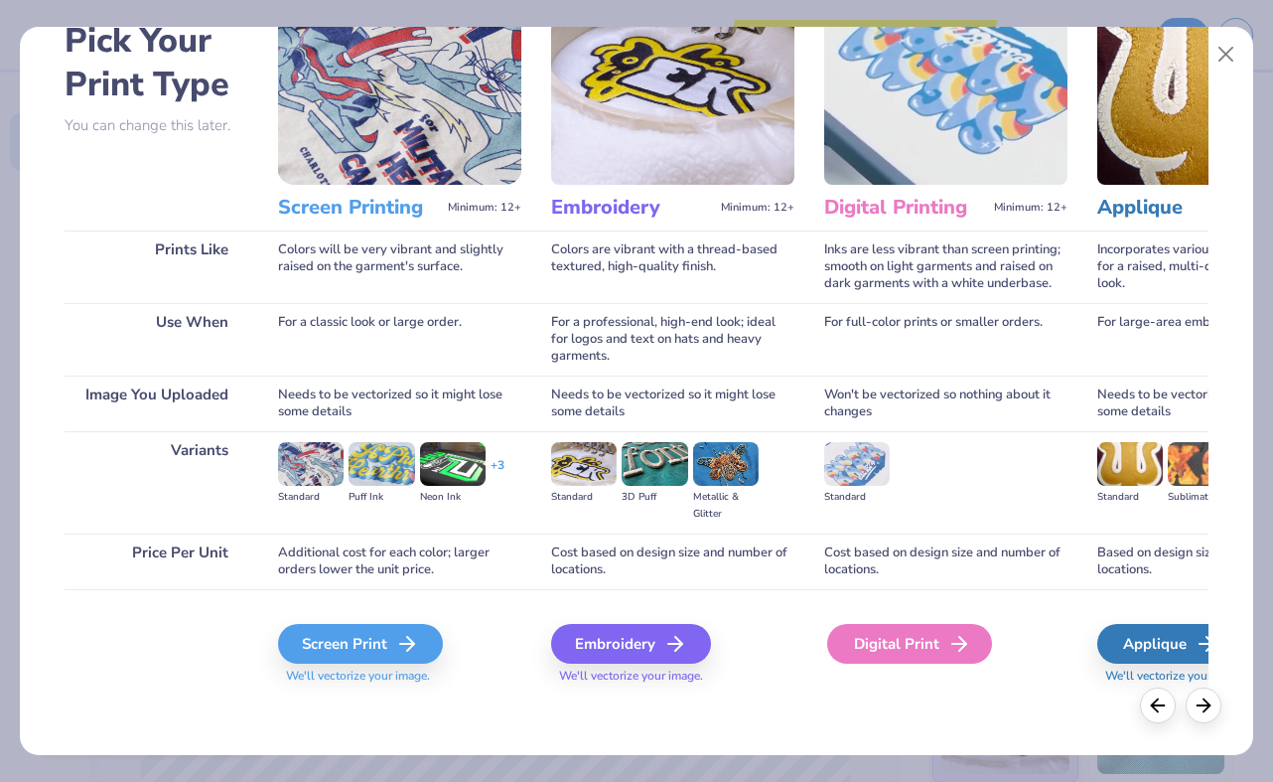
click at [881, 643] on div "Digital Print" at bounding box center [909, 644] width 165 height 40
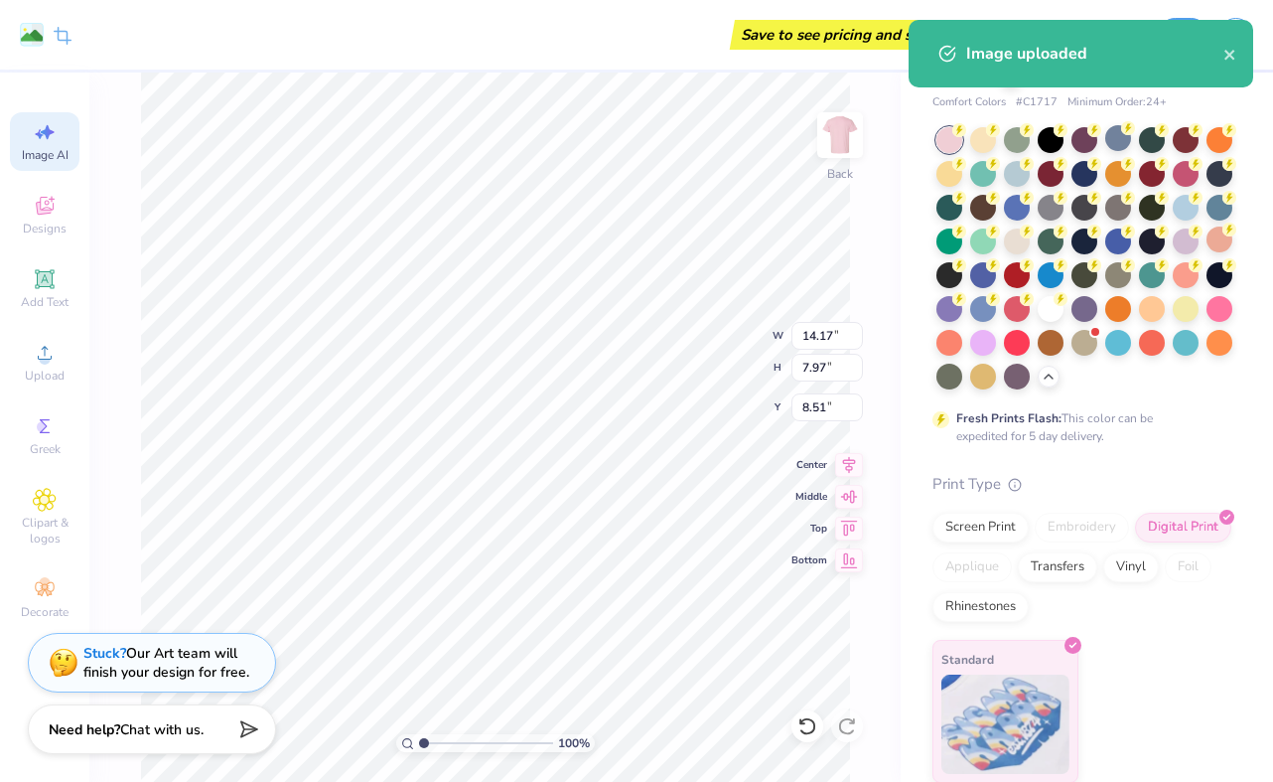
type input "5.01"
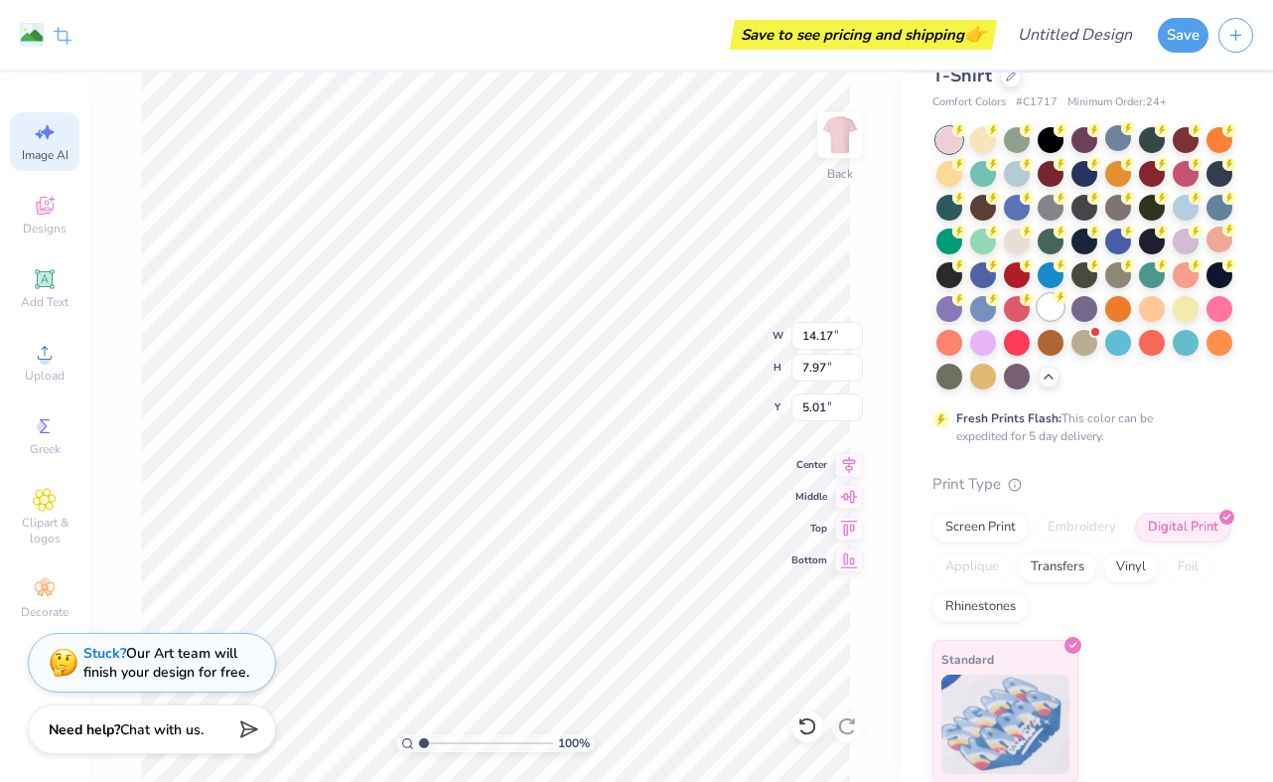
click at [1050, 311] on div at bounding box center [1051, 307] width 26 height 26
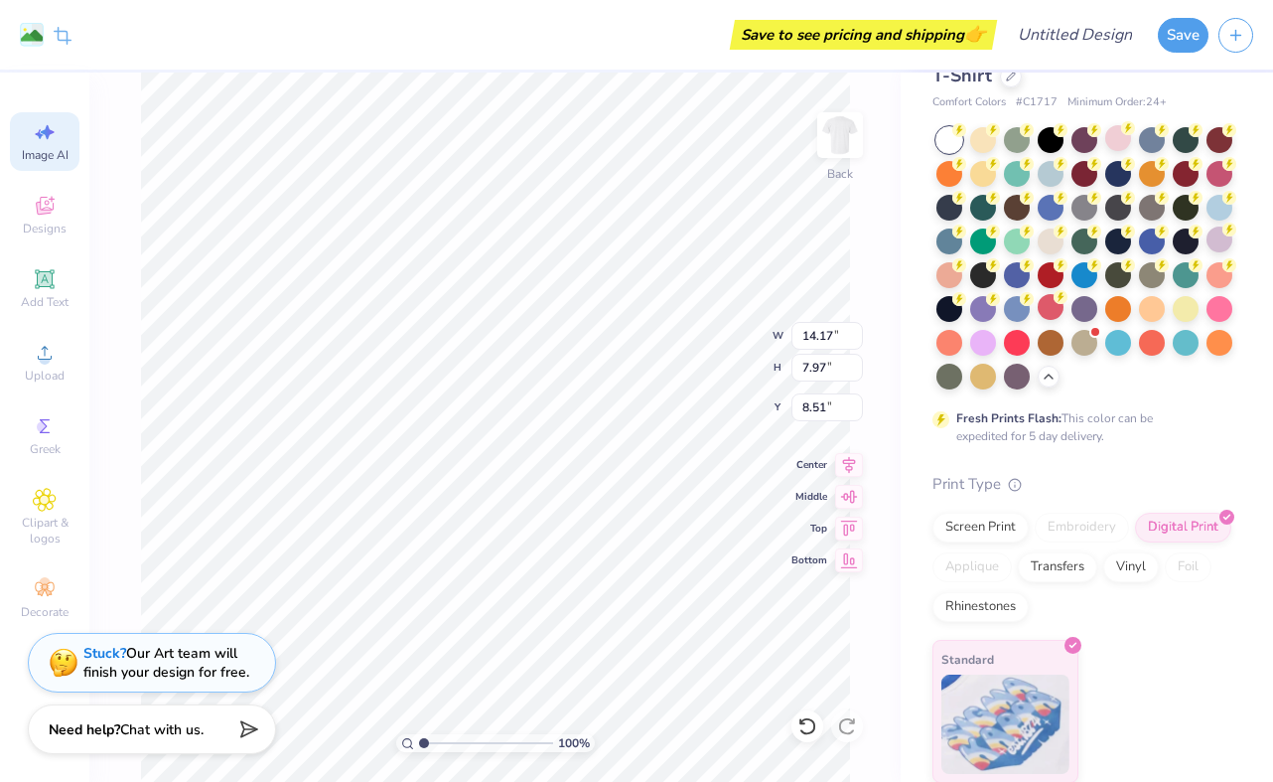
type input "6.51"
type input "3.66"
type input "4.98"
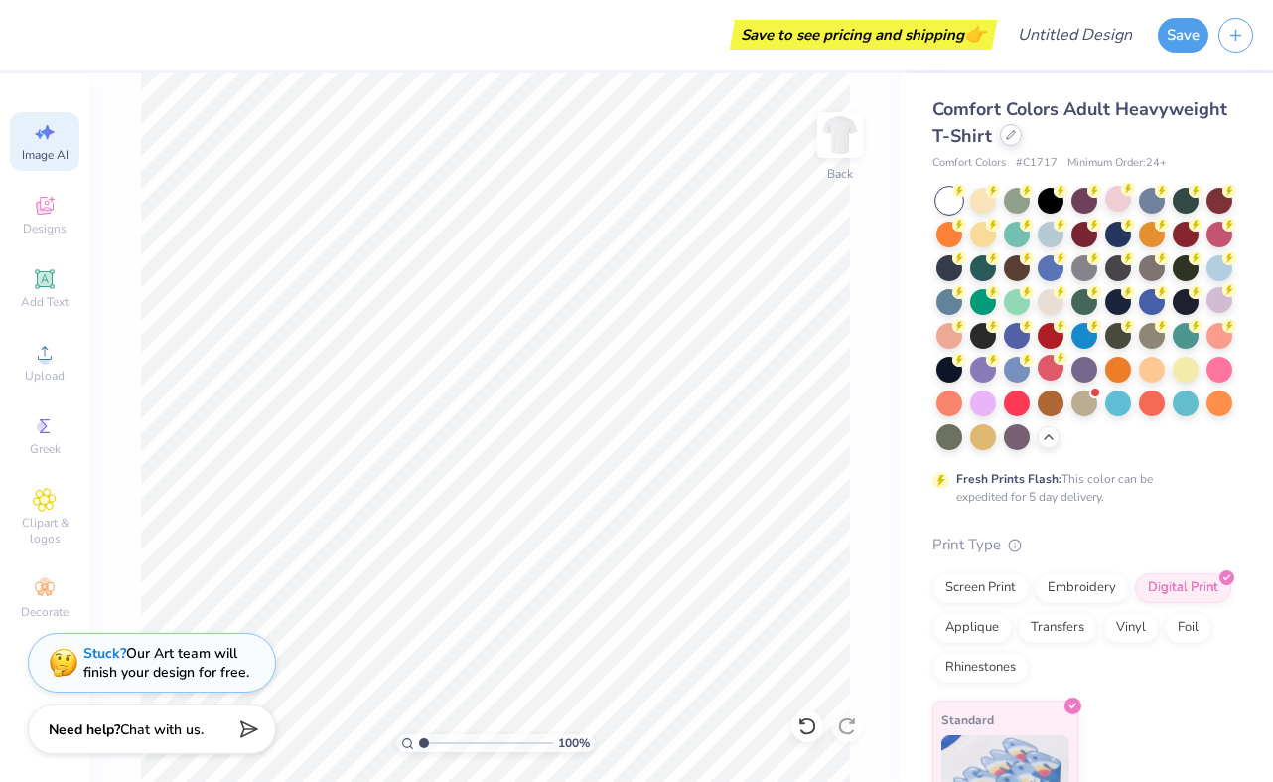
click at [1013, 132] on icon at bounding box center [1011, 135] width 8 height 8
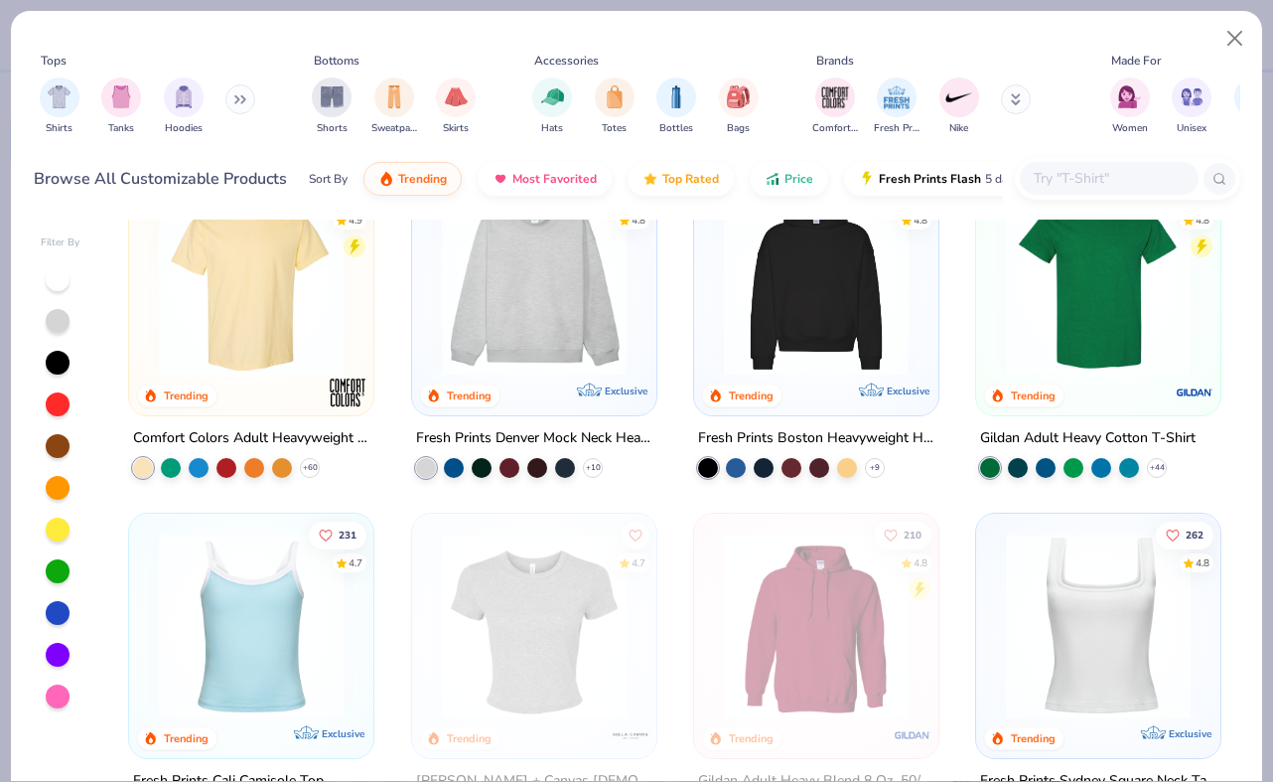
scroll to position [136, 0]
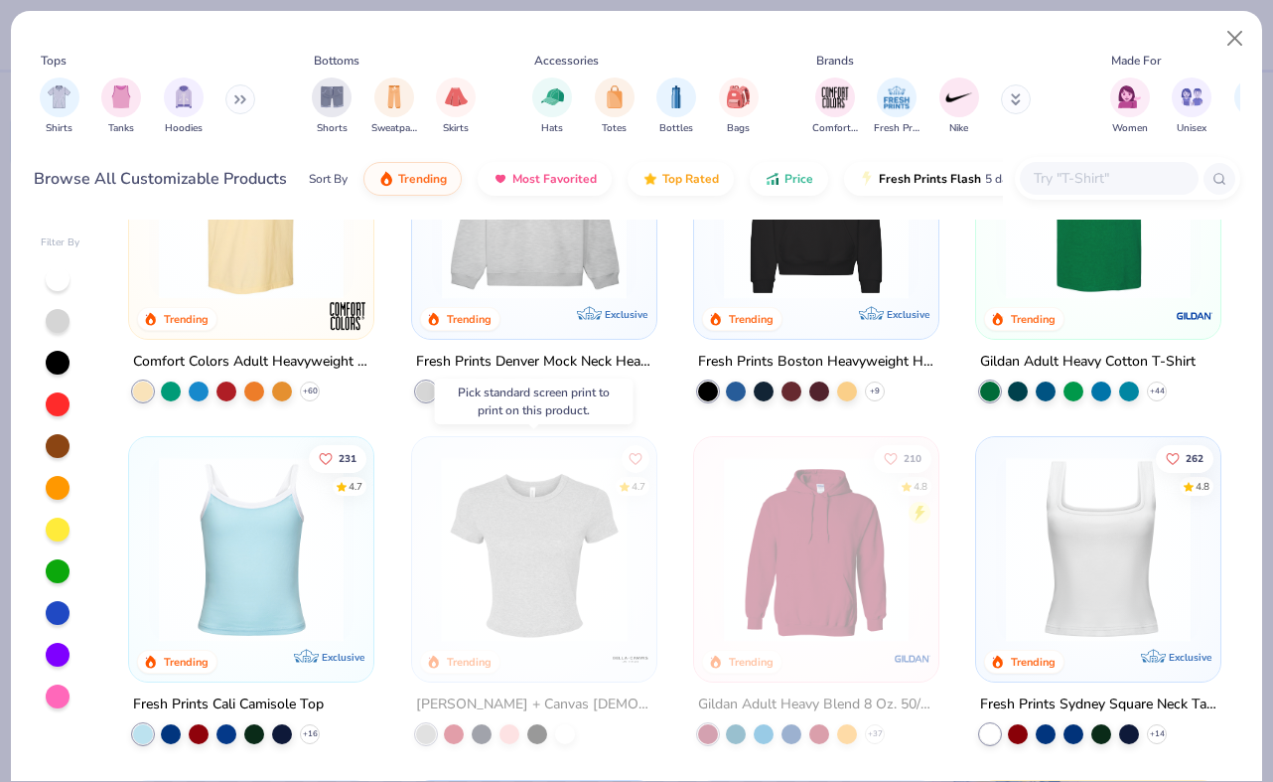
click at [564, 529] on img at bounding box center [533, 549] width 205 height 185
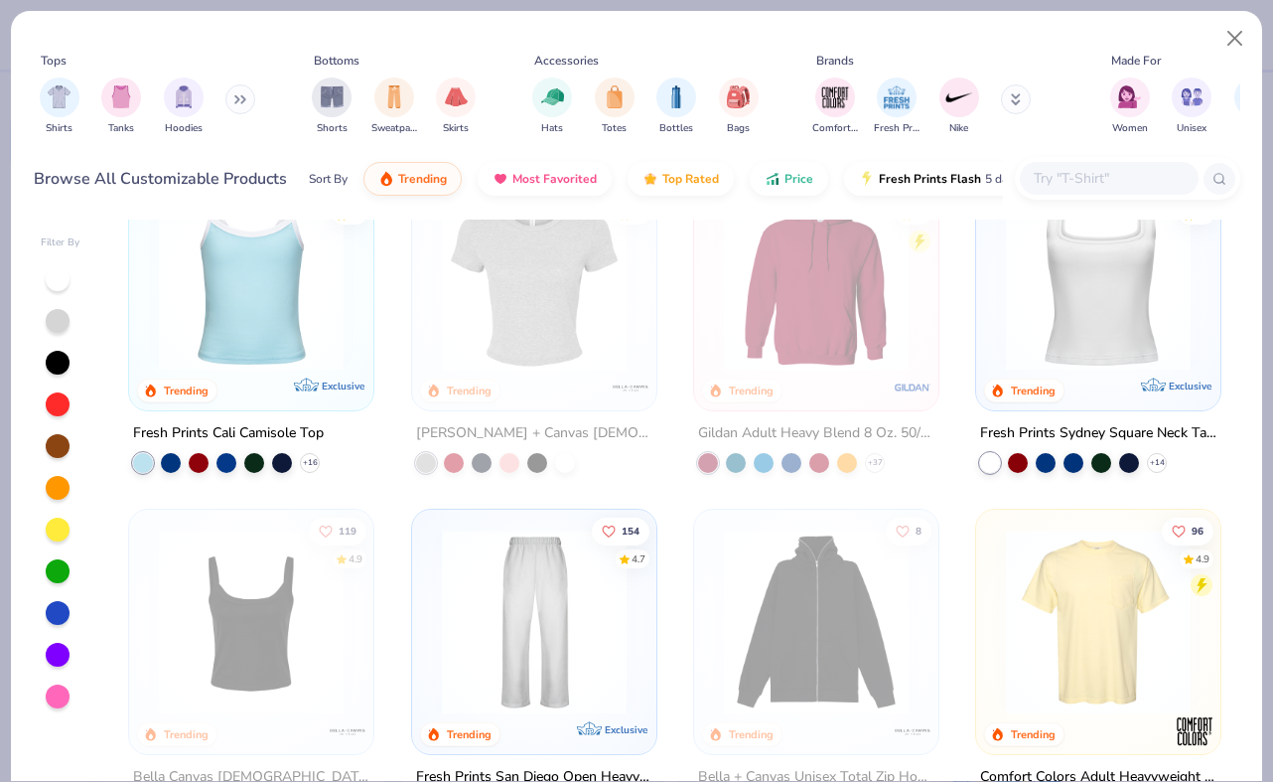
scroll to position [474, 0]
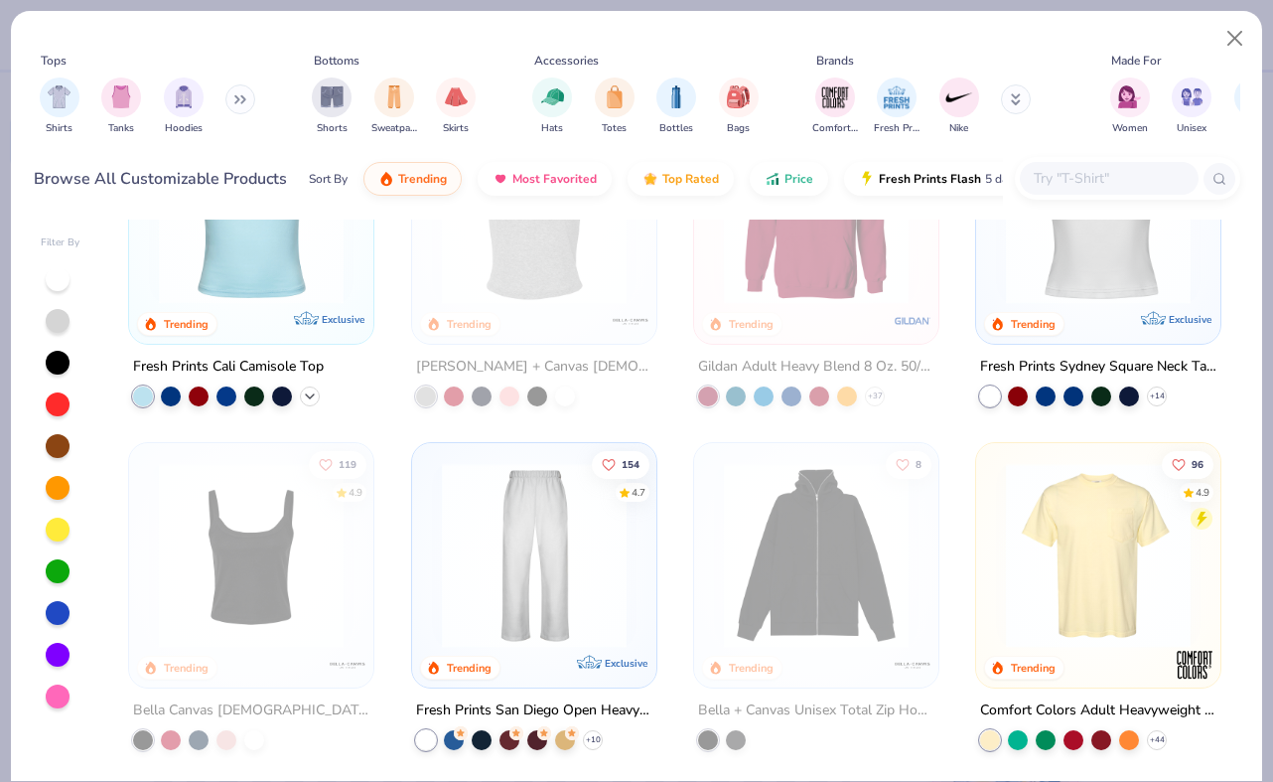
click at [315, 395] on icon at bounding box center [310, 396] width 16 height 16
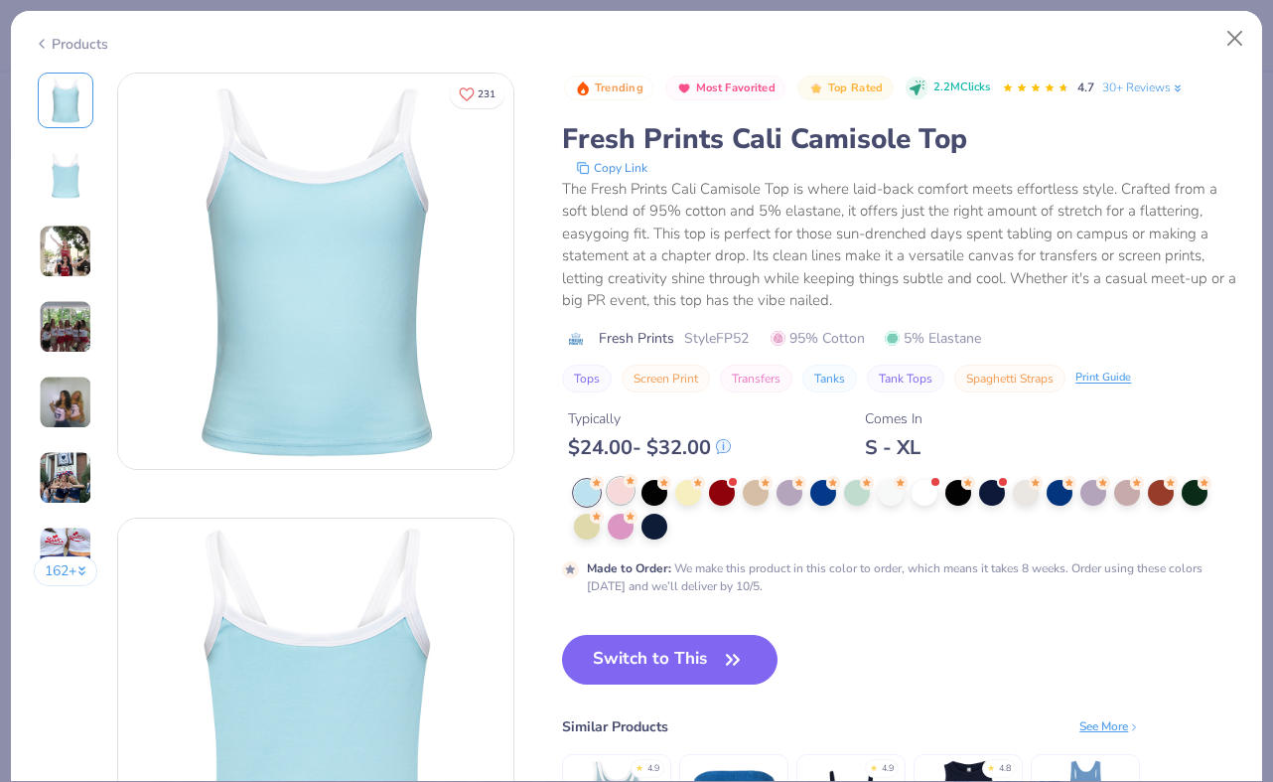
click at [617, 491] on div at bounding box center [621, 491] width 26 height 26
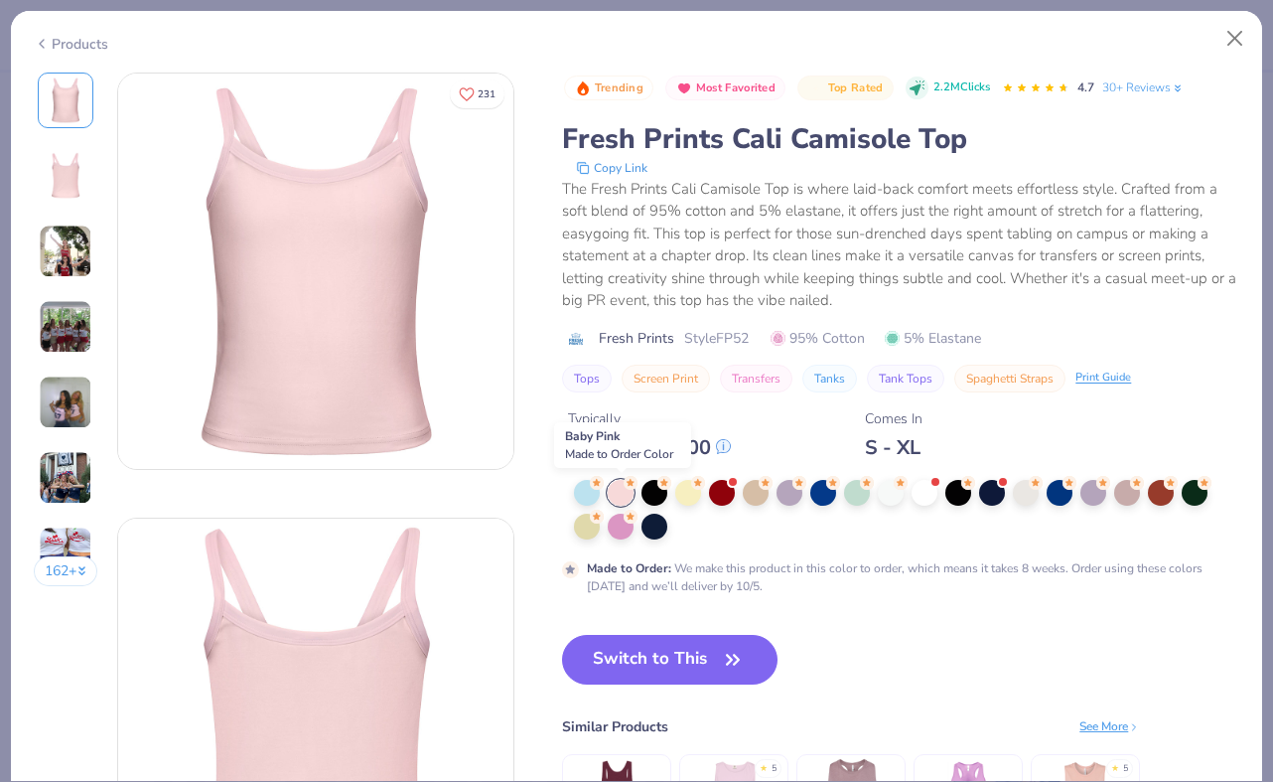
click at [618, 486] on div at bounding box center [621, 493] width 26 height 26
click at [640, 670] on button "Switch to This" at bounding box center [670, 660] width 216 height 50
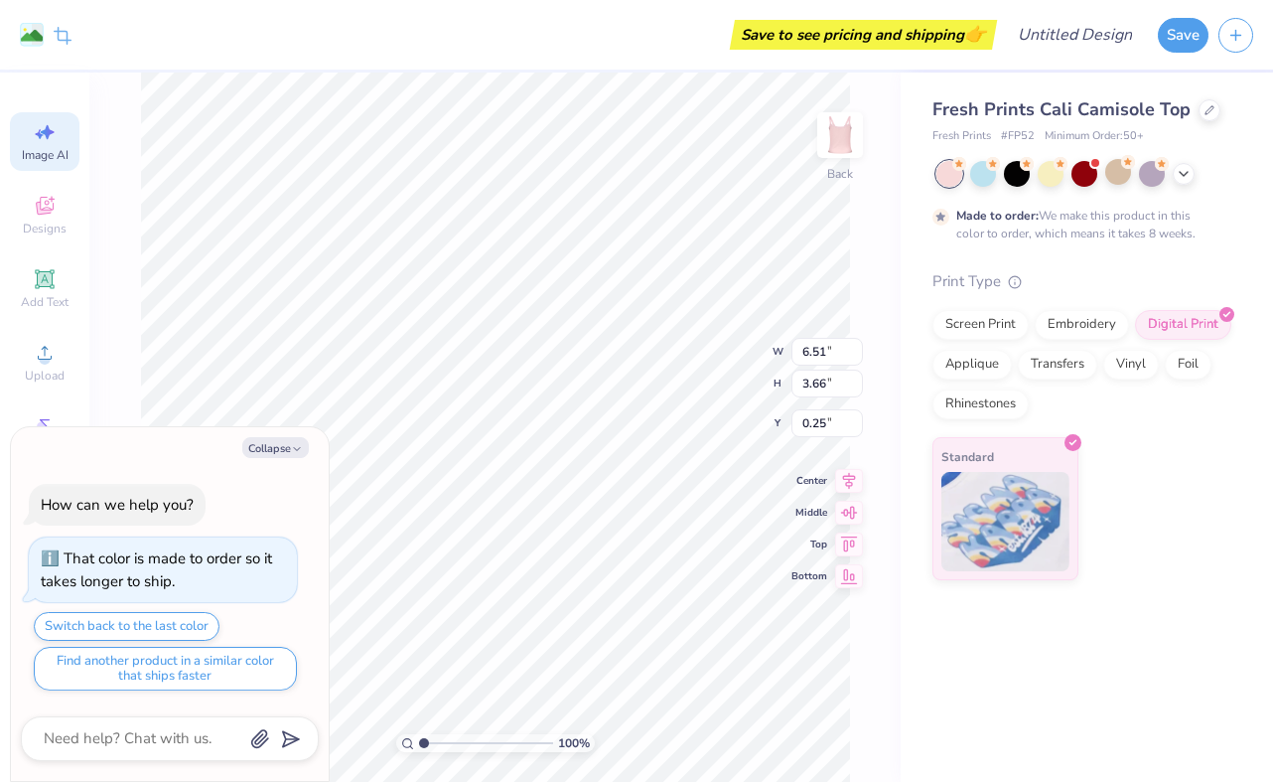
click at [1211, 90] on div "Fresh Prints Cali Camisole Top Fresh Prints # FP52 Minimum Order: 50 + Made to …" at bounding box center [1087, 327] width 372 height 508
click at [1211, 108] on div at bounding box center [1210, 108] width 22 height 22
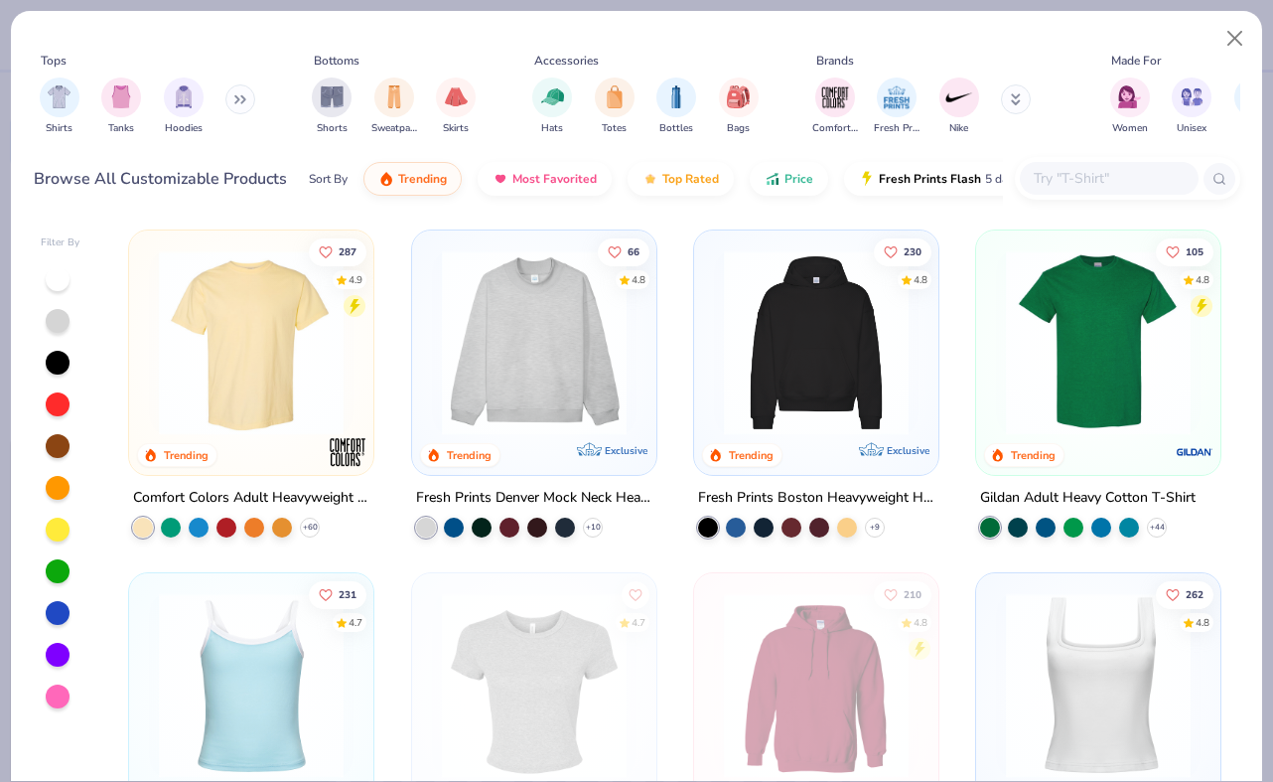
click at [61, 704] on div at bounding box center [58, 696] width 24 height 24
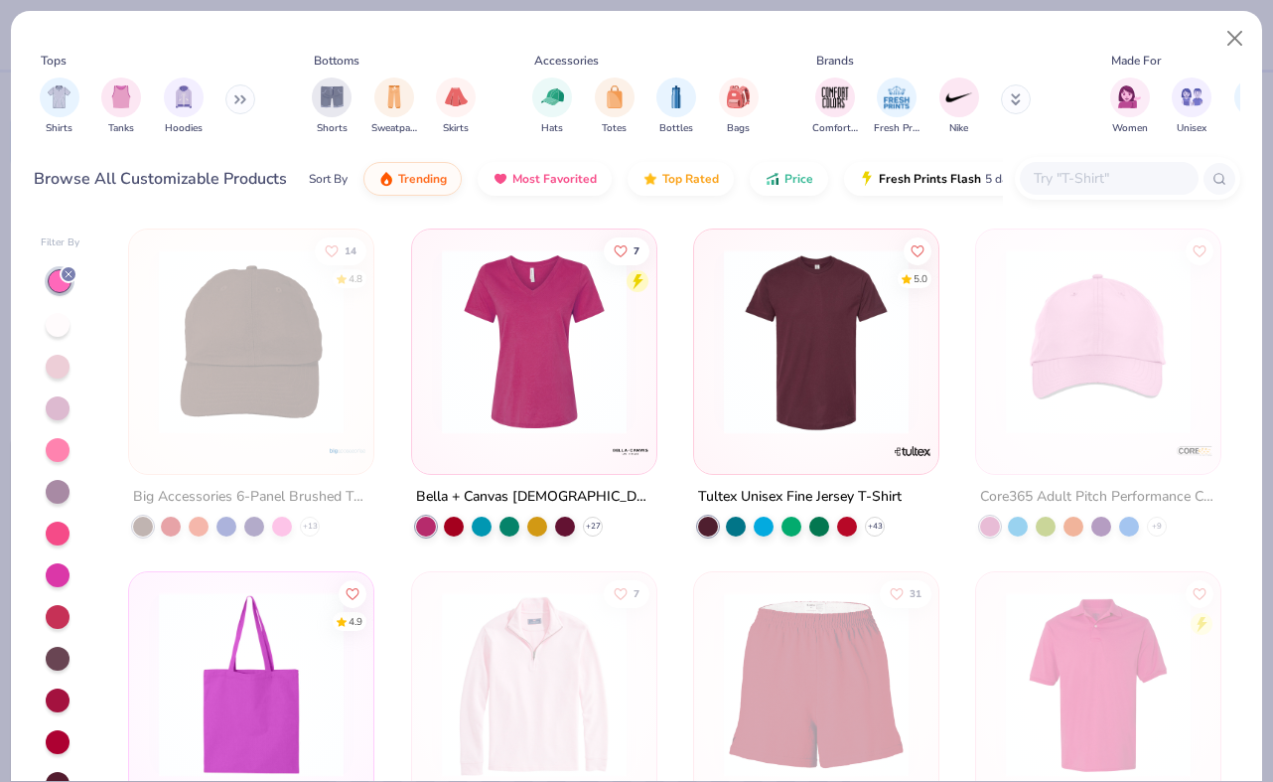
scroll to position [6183, 0]
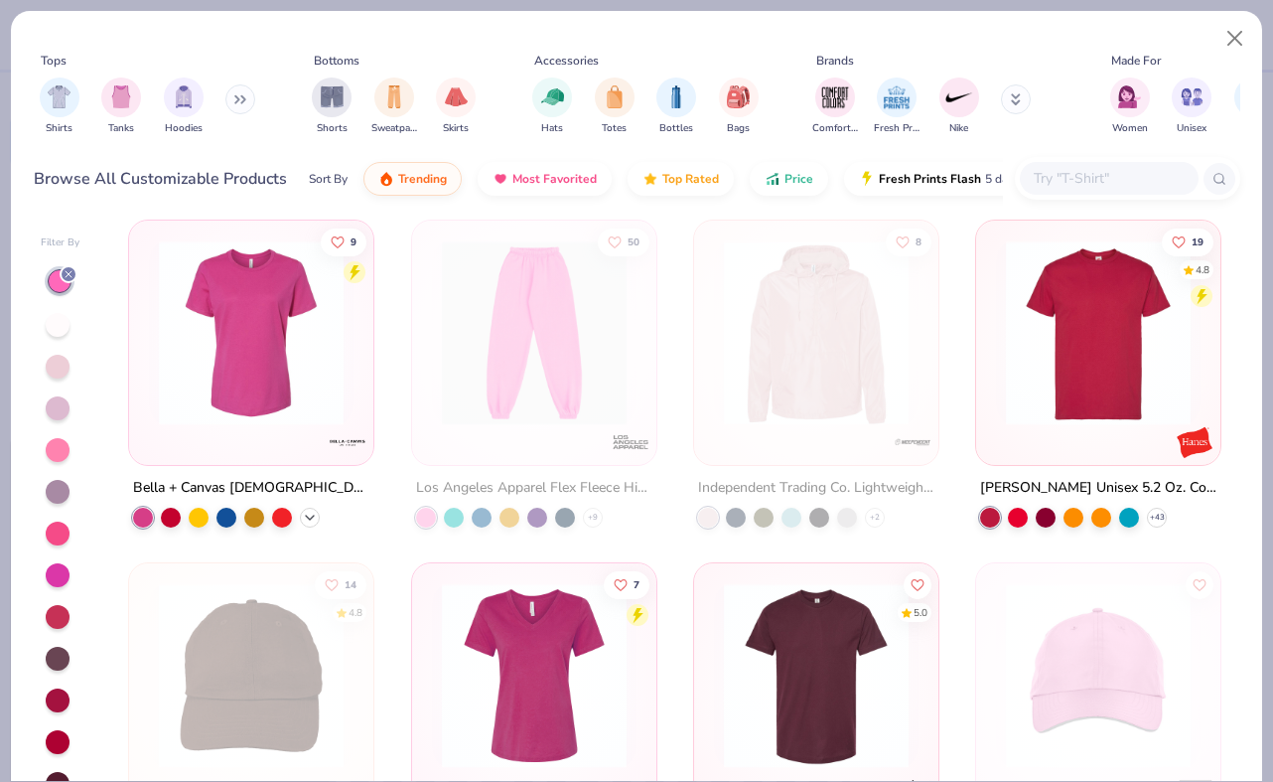
click at [313, 513] on icon at bounding box center [310, 518] width 16 height 16
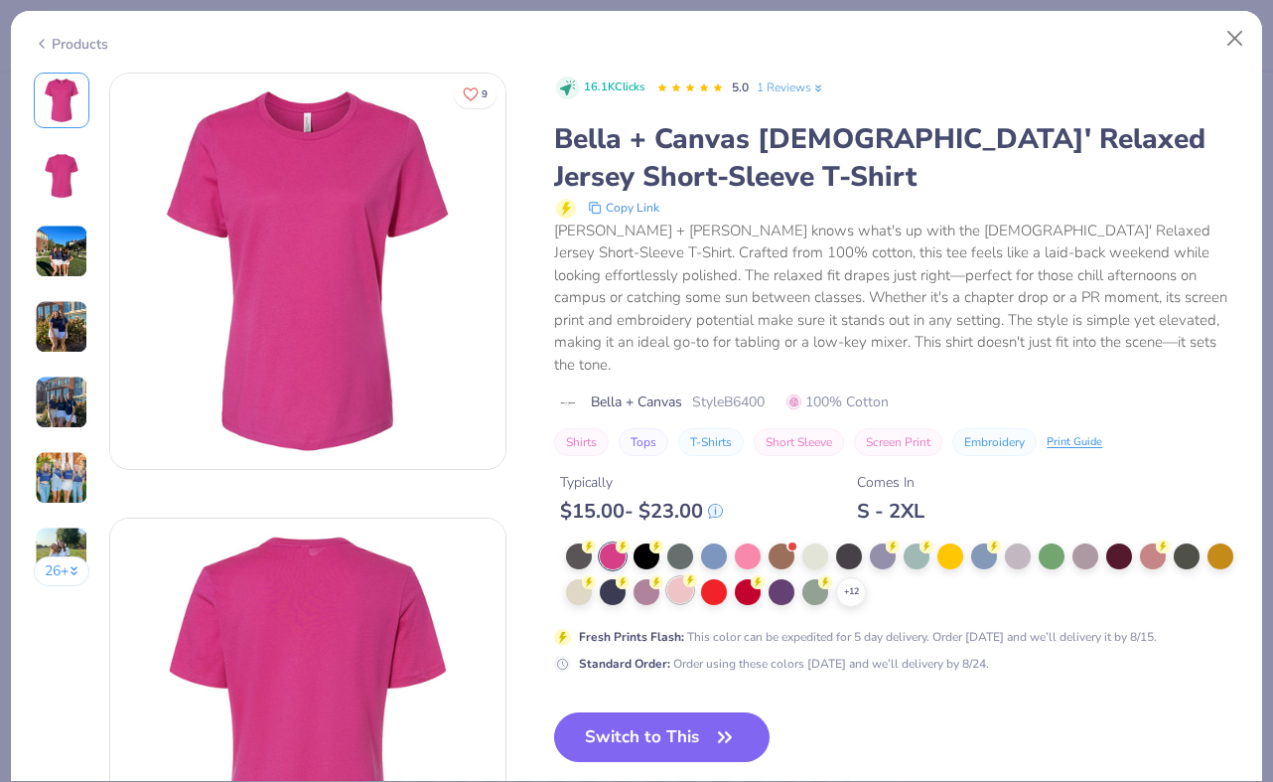
click at [678, 577] on div at bounding box center [680, 590] width 26 height 26
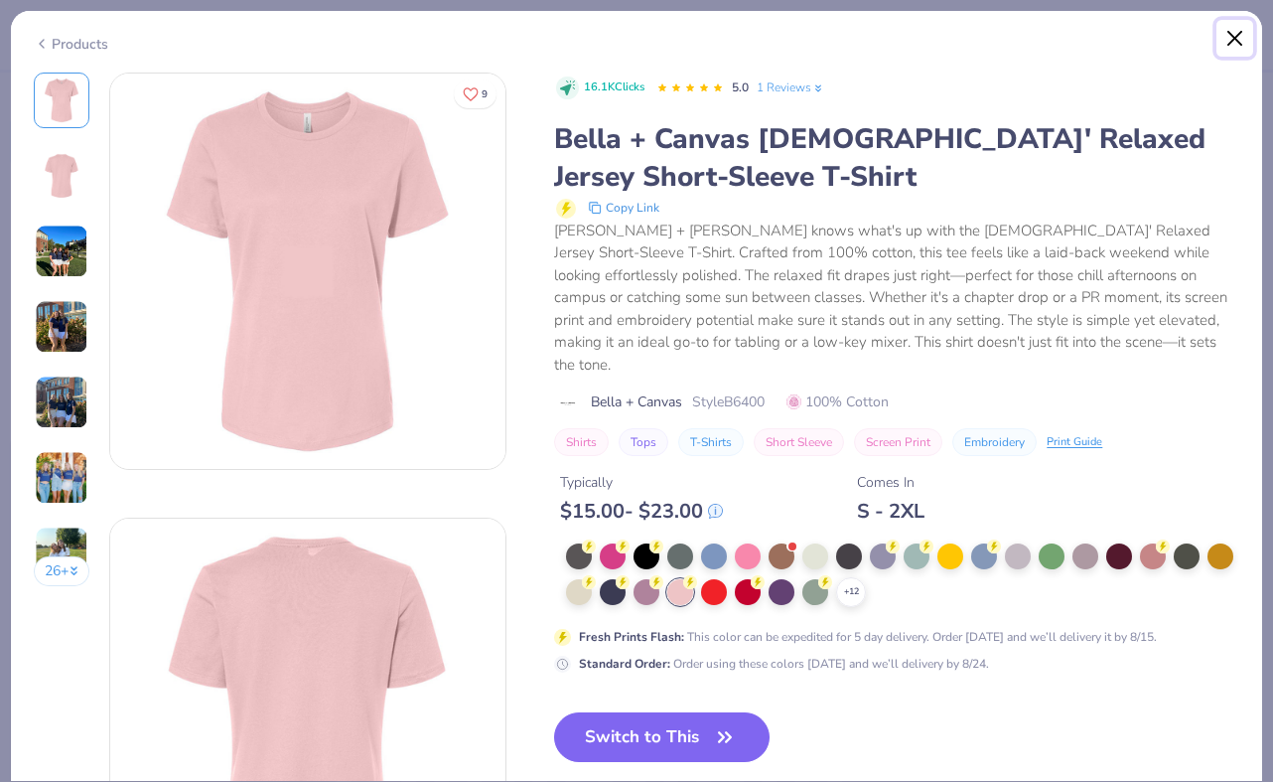
click at [1227, 56] on button "Close" at bounding box center [1236, 39] width 38 height 38
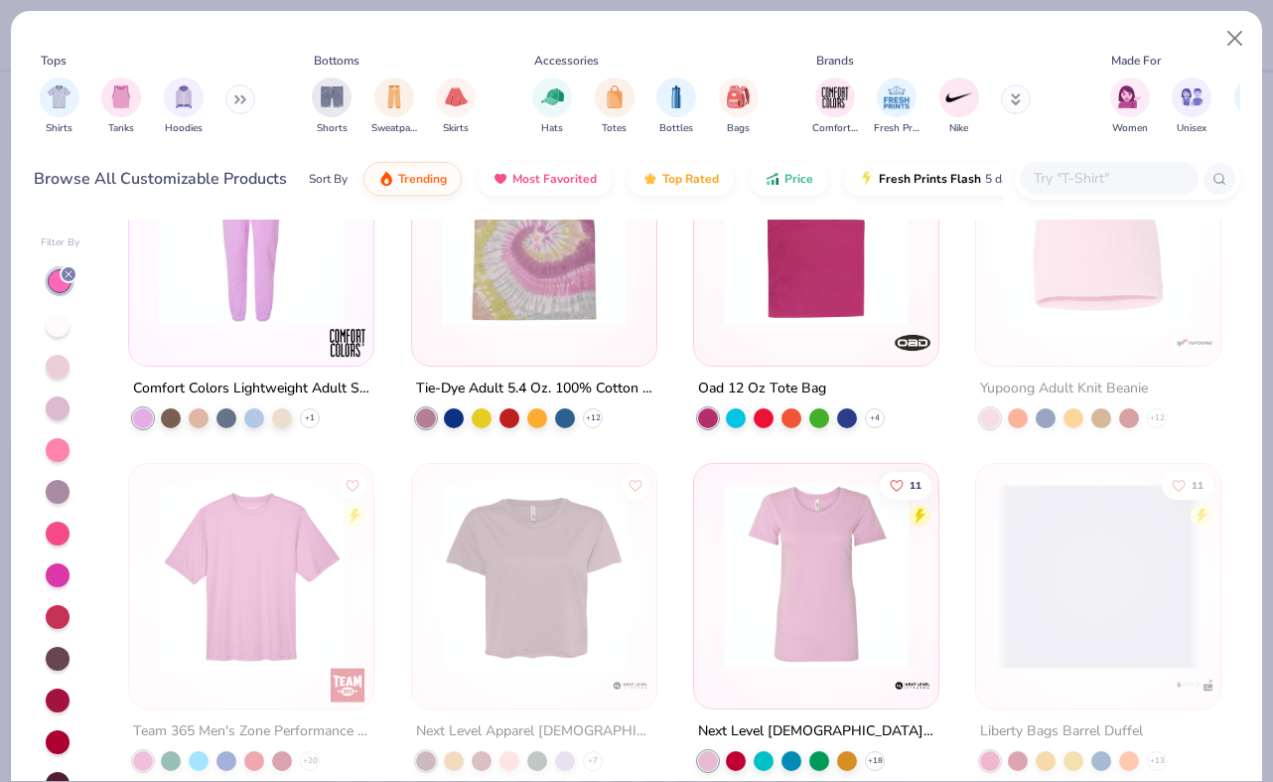
scroll to position [8212, 0]
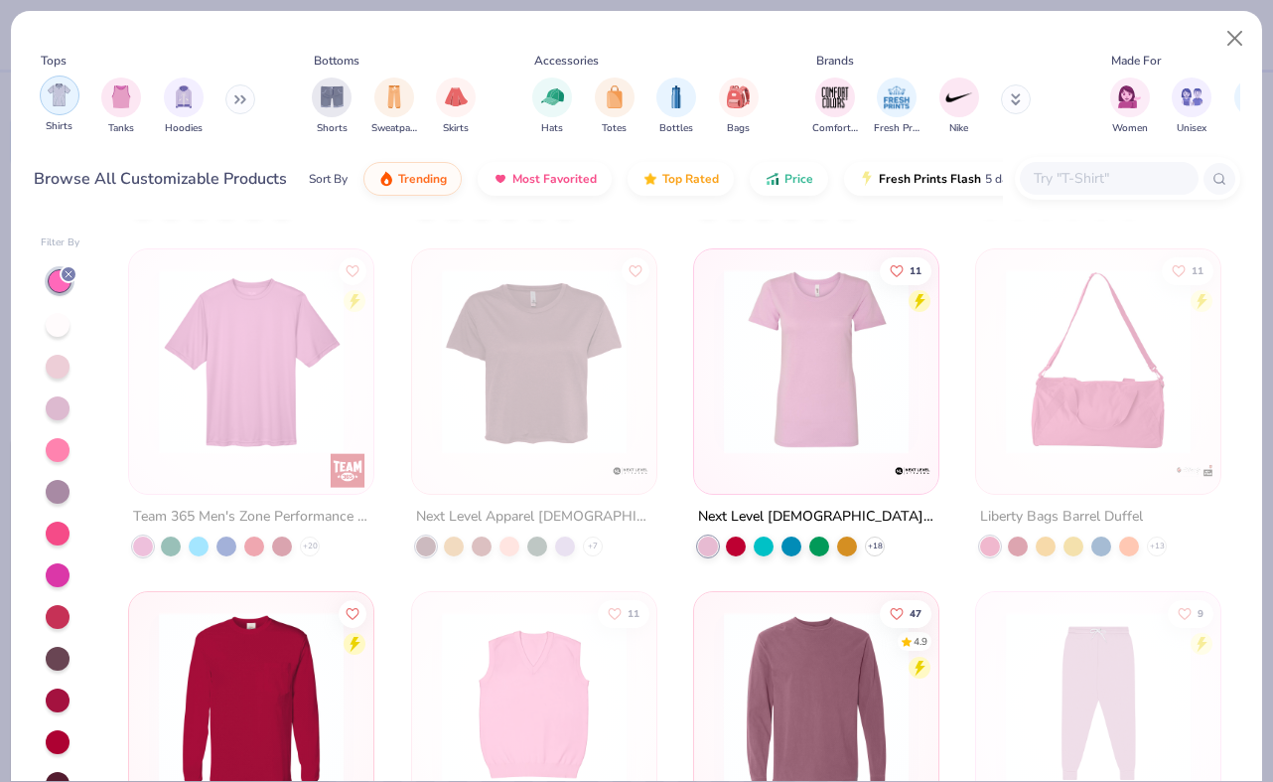
click at [72, 98] on div "filter for Shirts" at bounding box center [60, 95] width 40 height 40
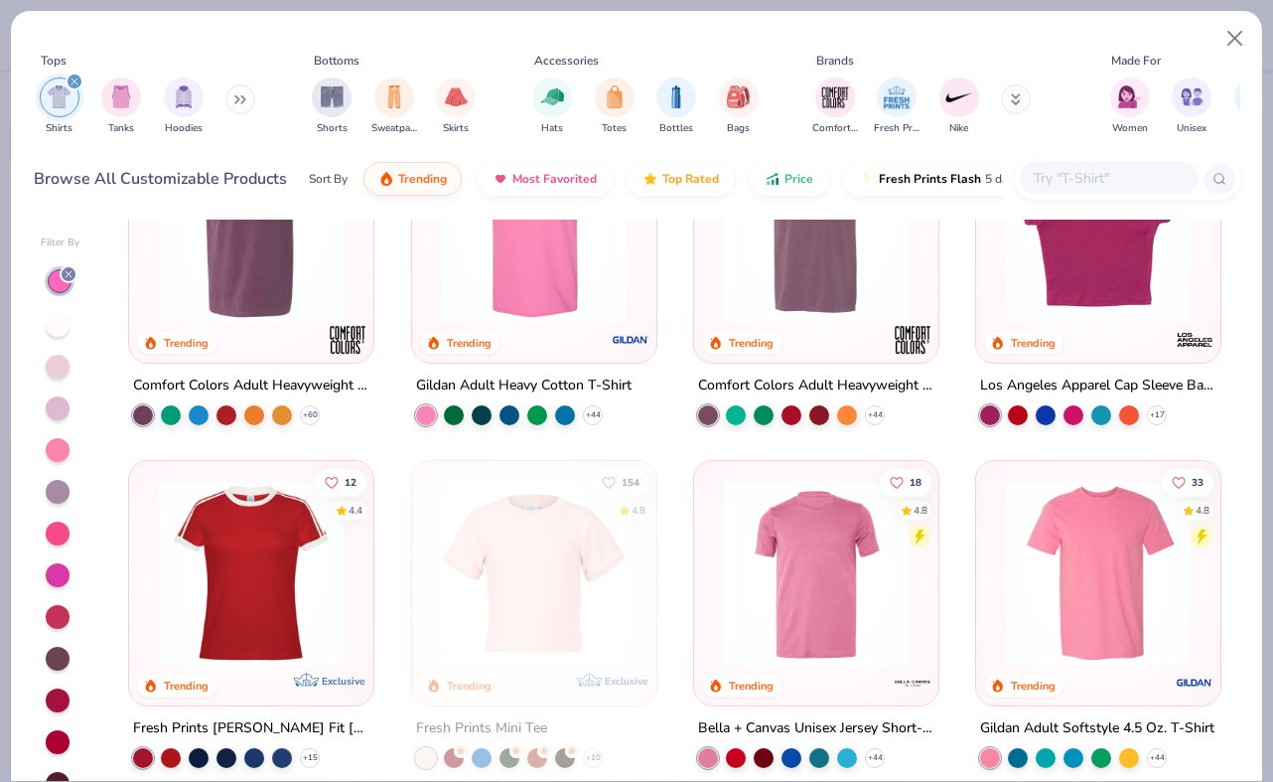
scroll to position [121, 0]
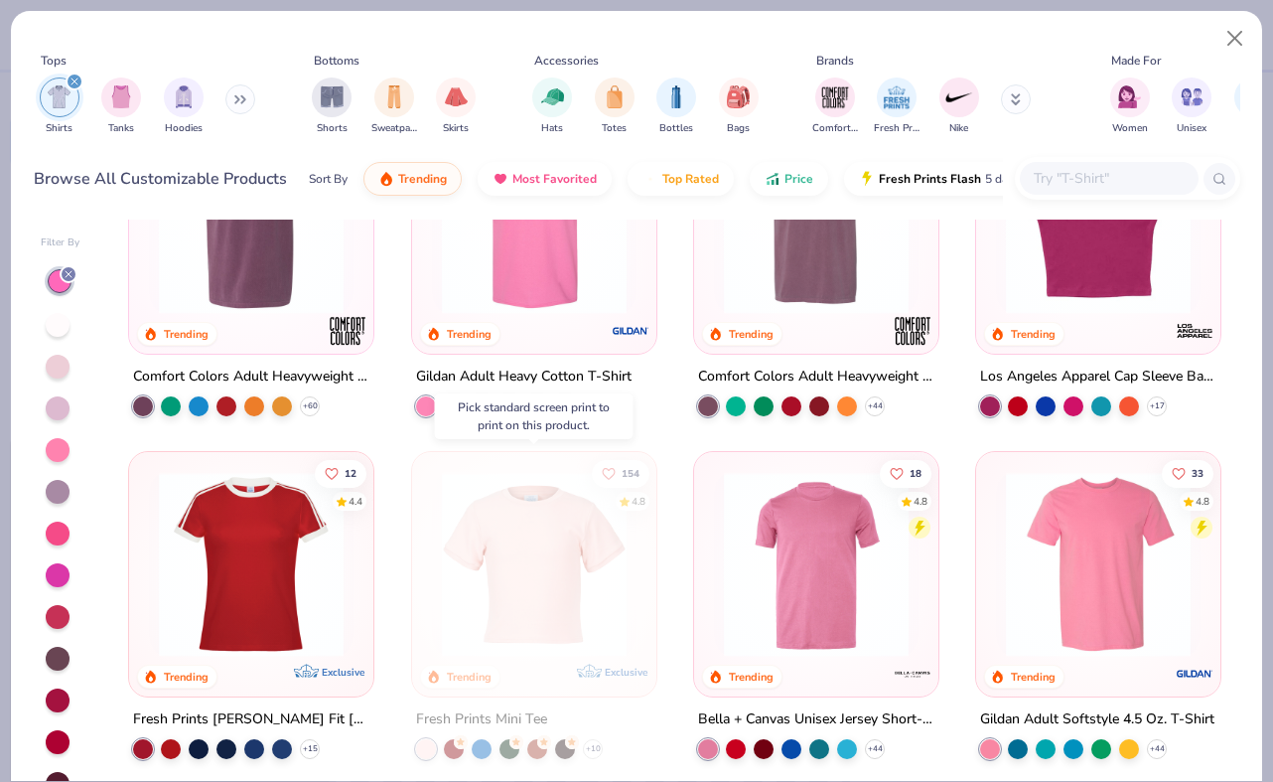
click at [523, 634] on img at bounding box center [534, 564] width 205 height 185
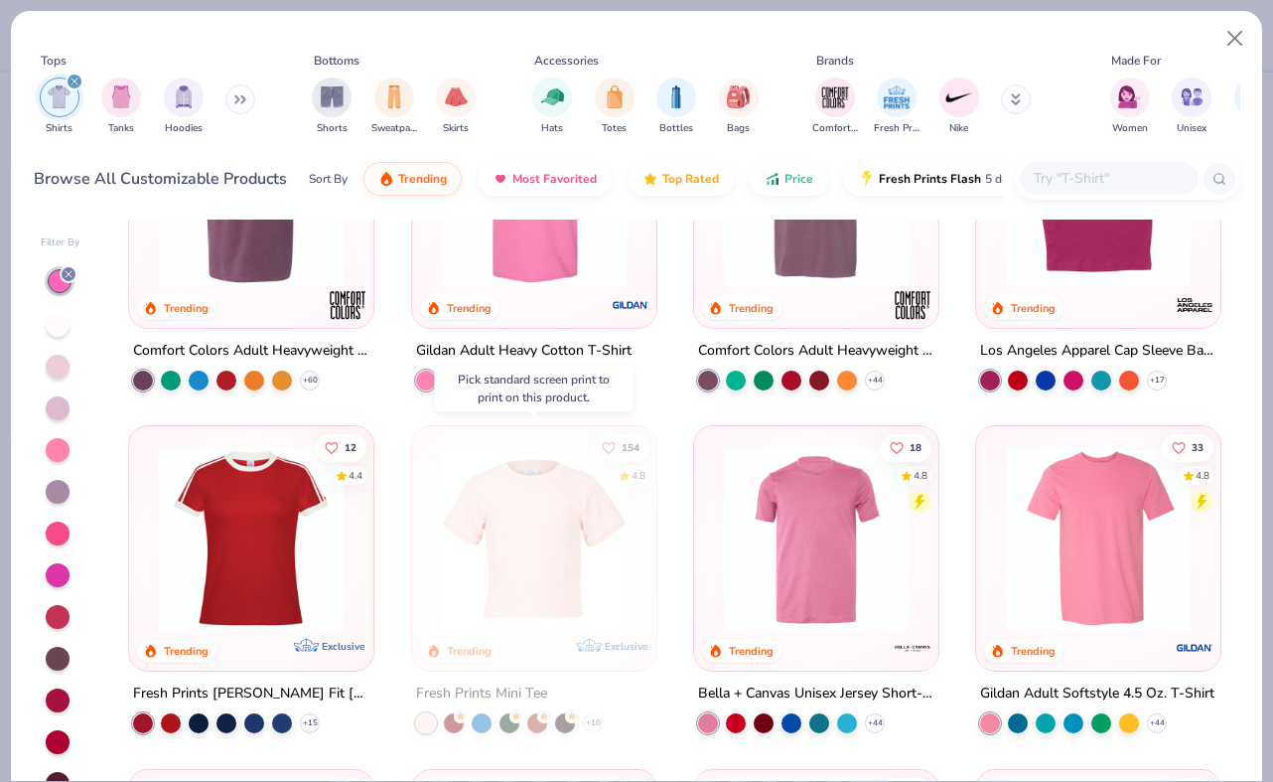
scroll to position [149, 0]
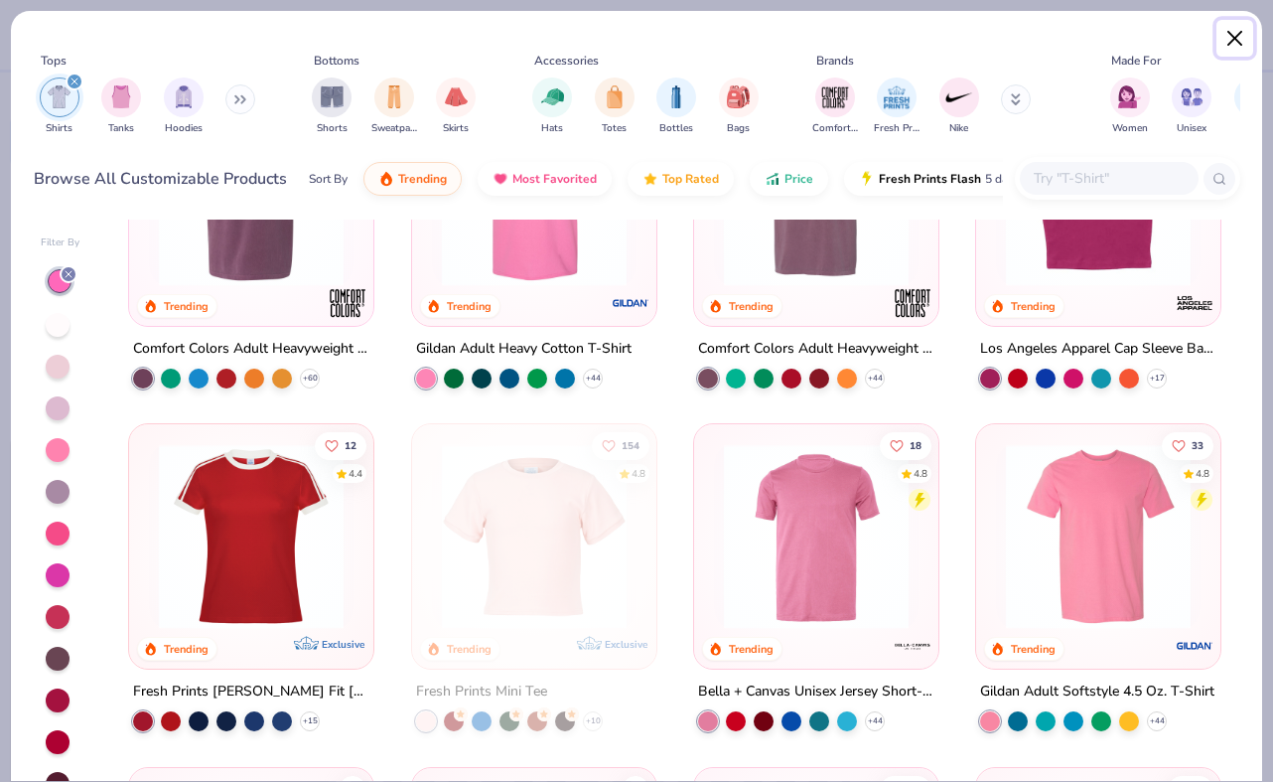
click at [1250, 28] on button "Close" at bounding box center [1236, 39] width 38 height 38
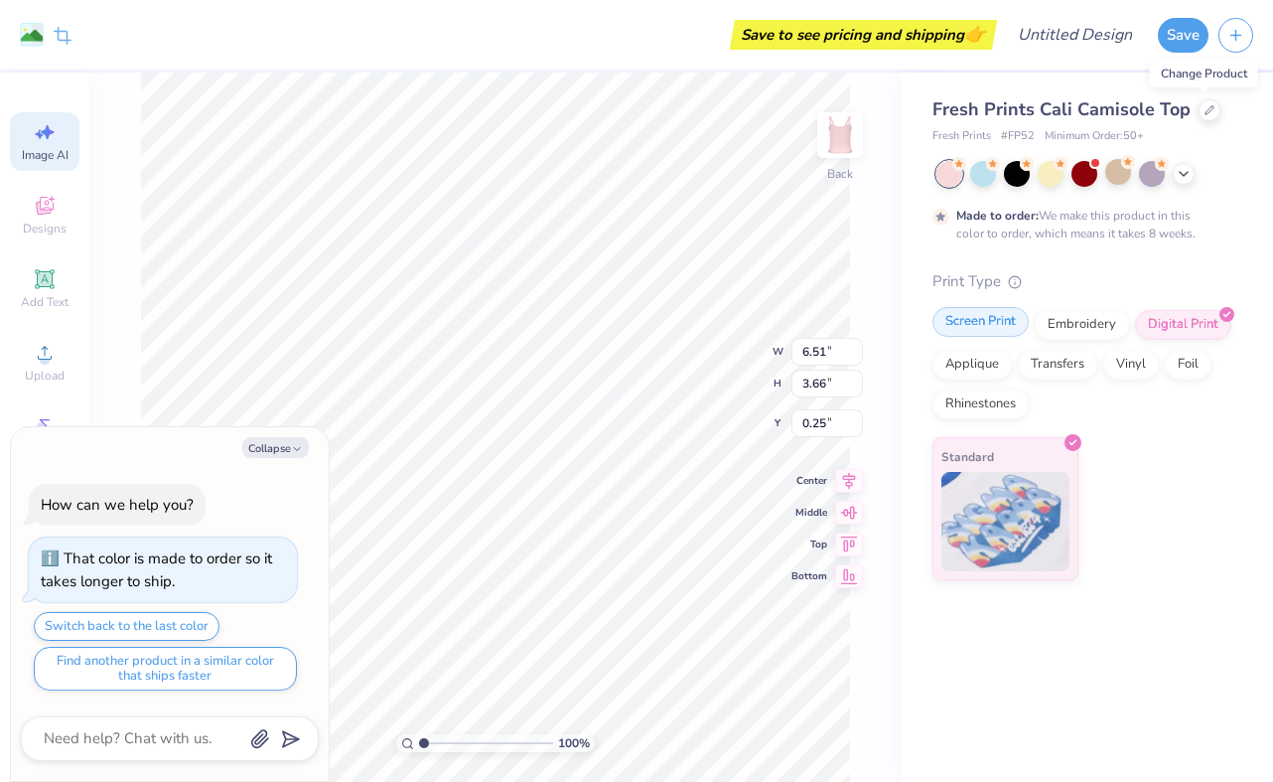
click at [994, 319] on div "Screen Print" at bounding box center [981, 322] width 96 height 30
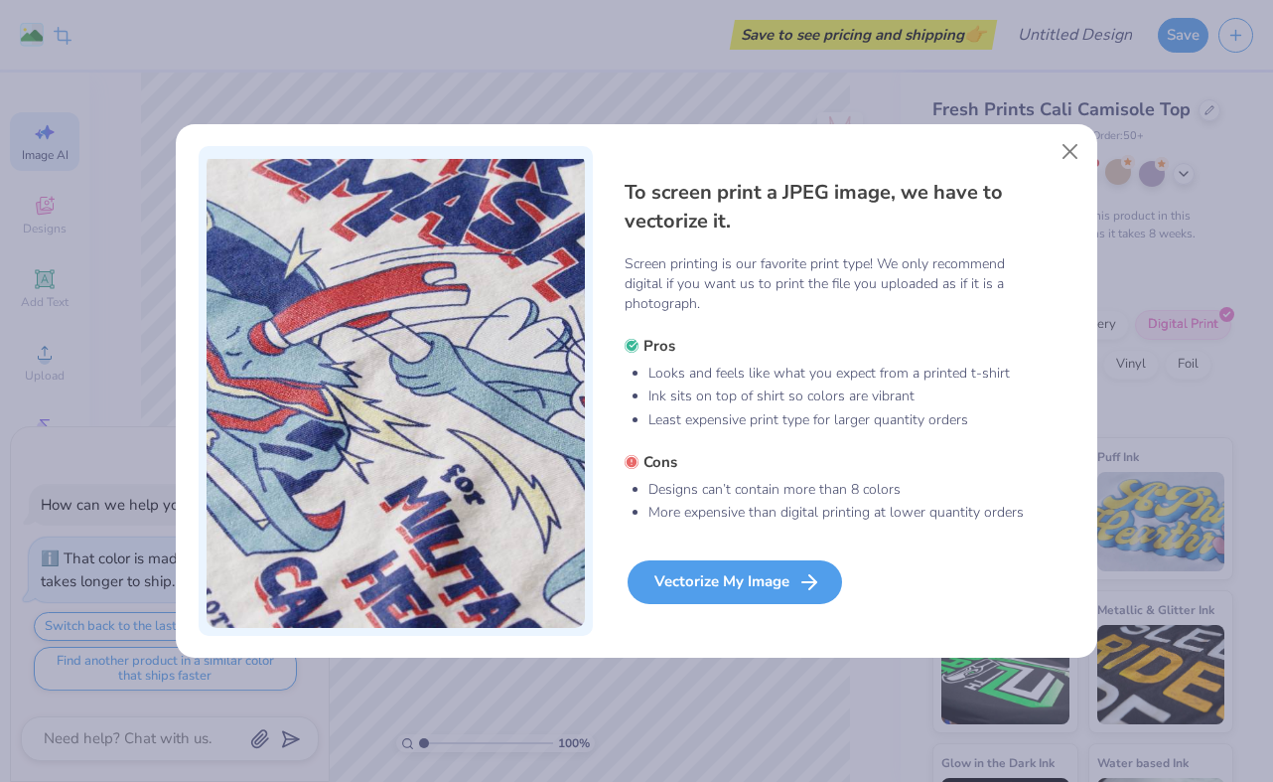
click at [733, 592] on div "Vectorize My Image" at bounding box center [735, 582] width 215 height 44
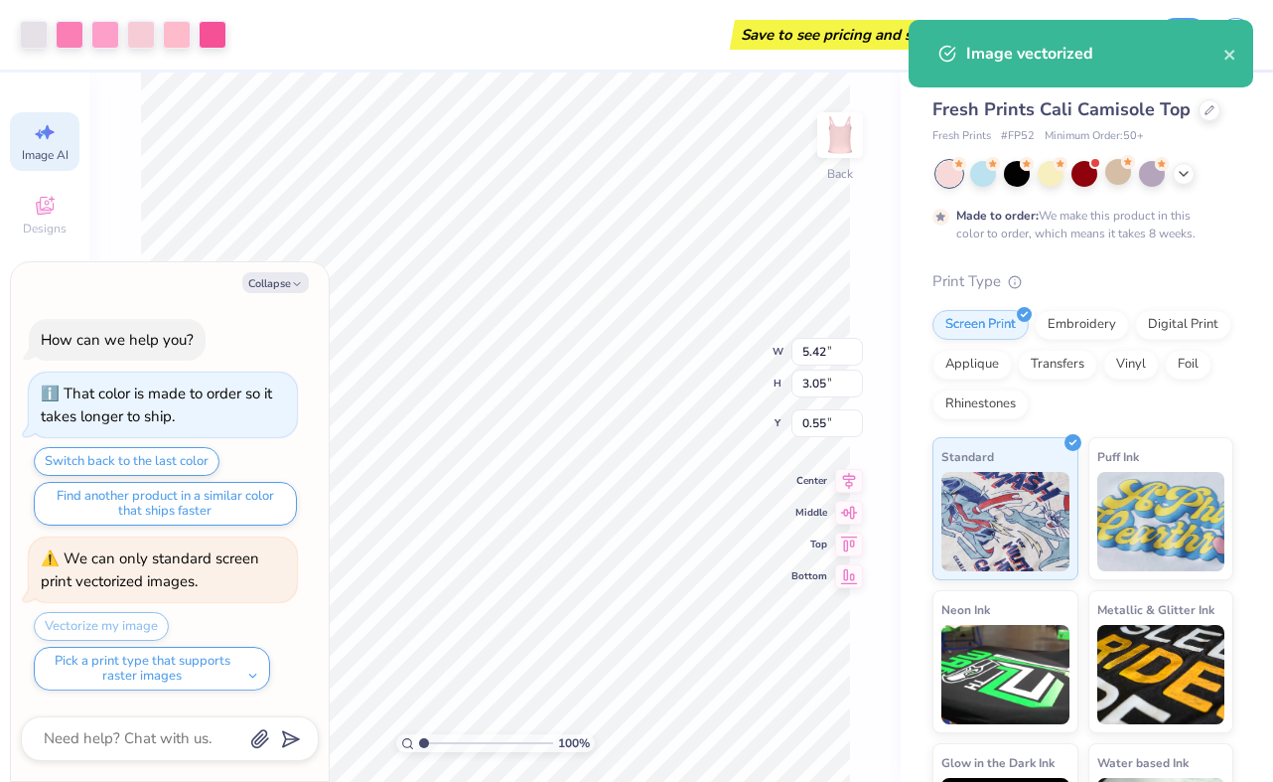
type textarea "x"
type input "2.06"
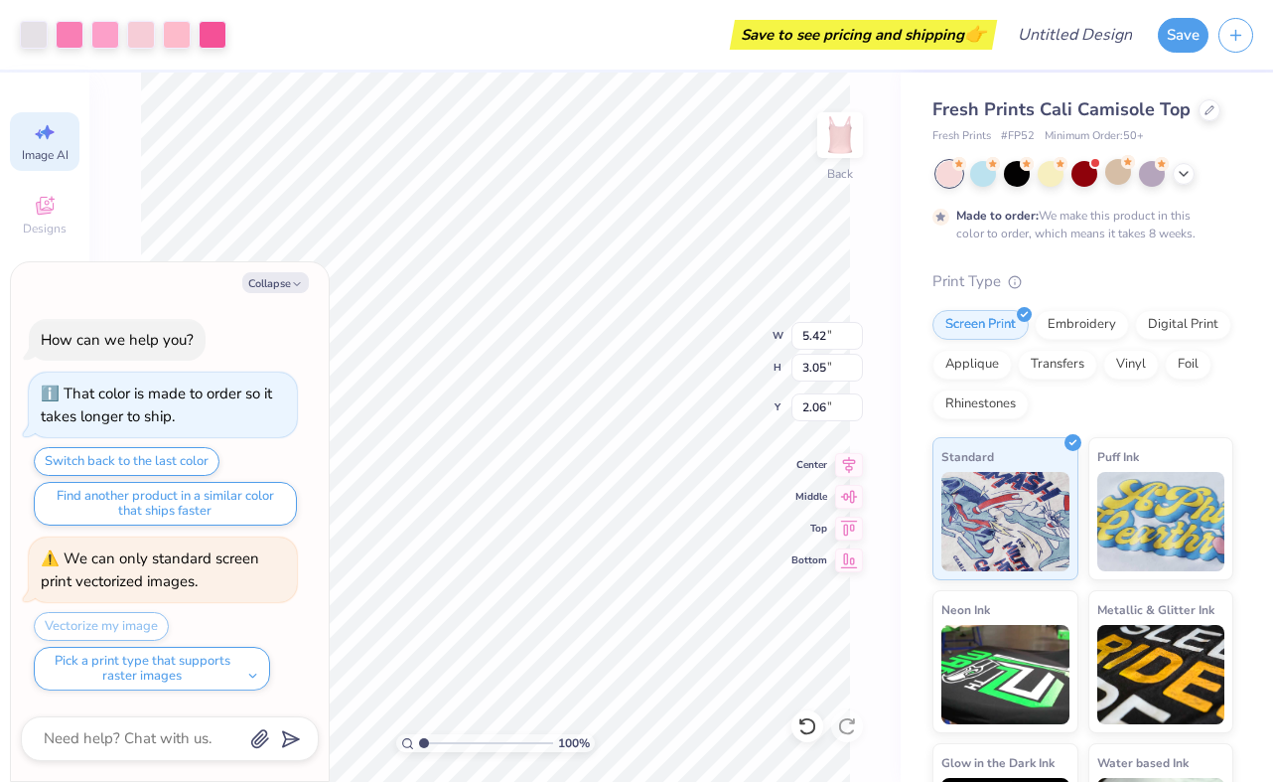
type textarea "x"
type input "1.93"
click at [265, 272] on button "Collapse" at bounding box center [275, 282] width 67 height 21
type textarea "x"
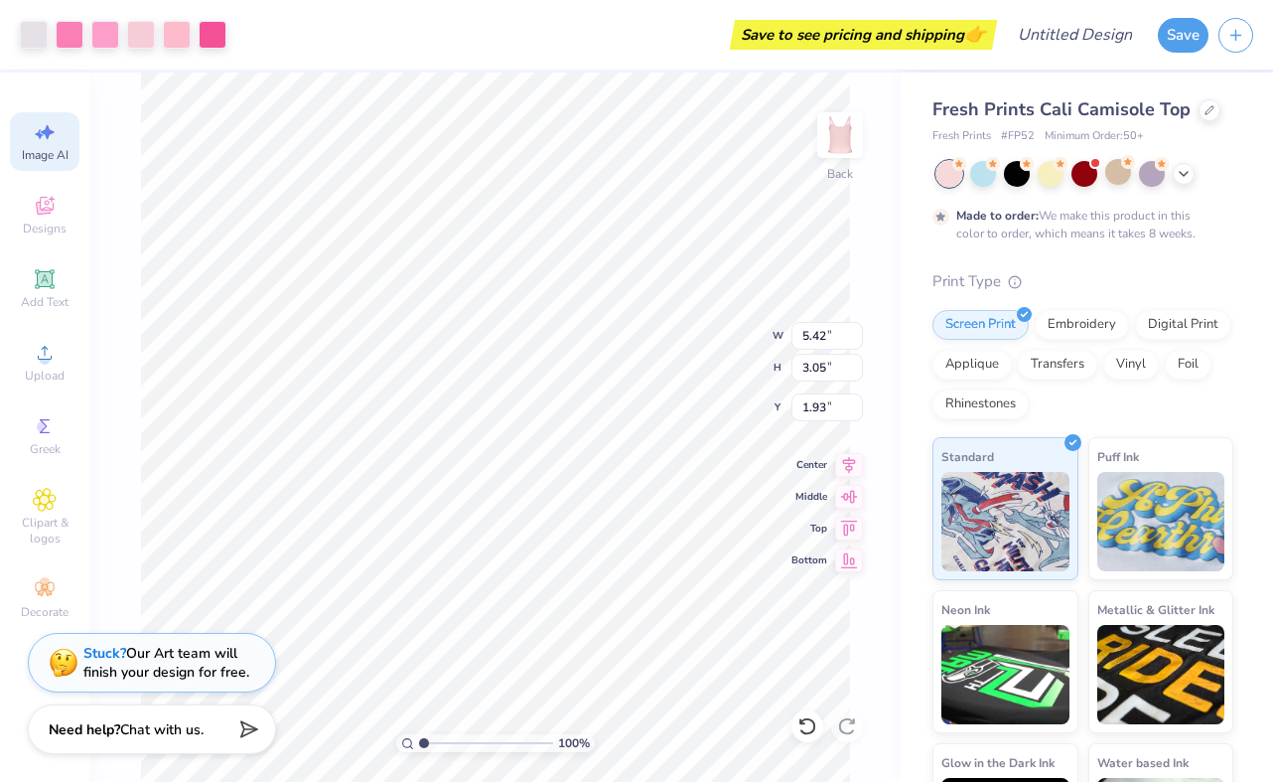
type input "1.94"
click at [33, 36] on div at bounding box center [34, 33] width 28 height 28
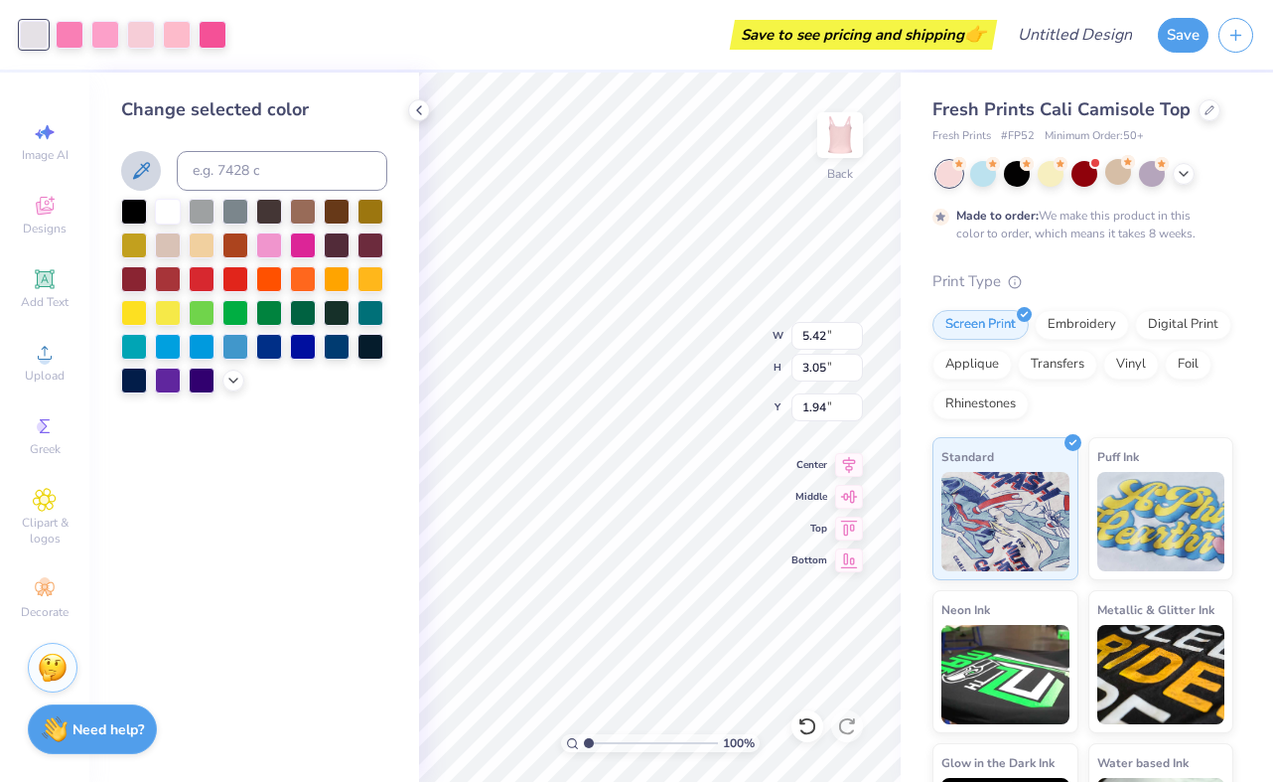
click at [144, 167] on icon at bounding box center [141, 170] width 17 height 17
click at [145, 174] on icon at bounding box center [141, 171] width 24 height 24
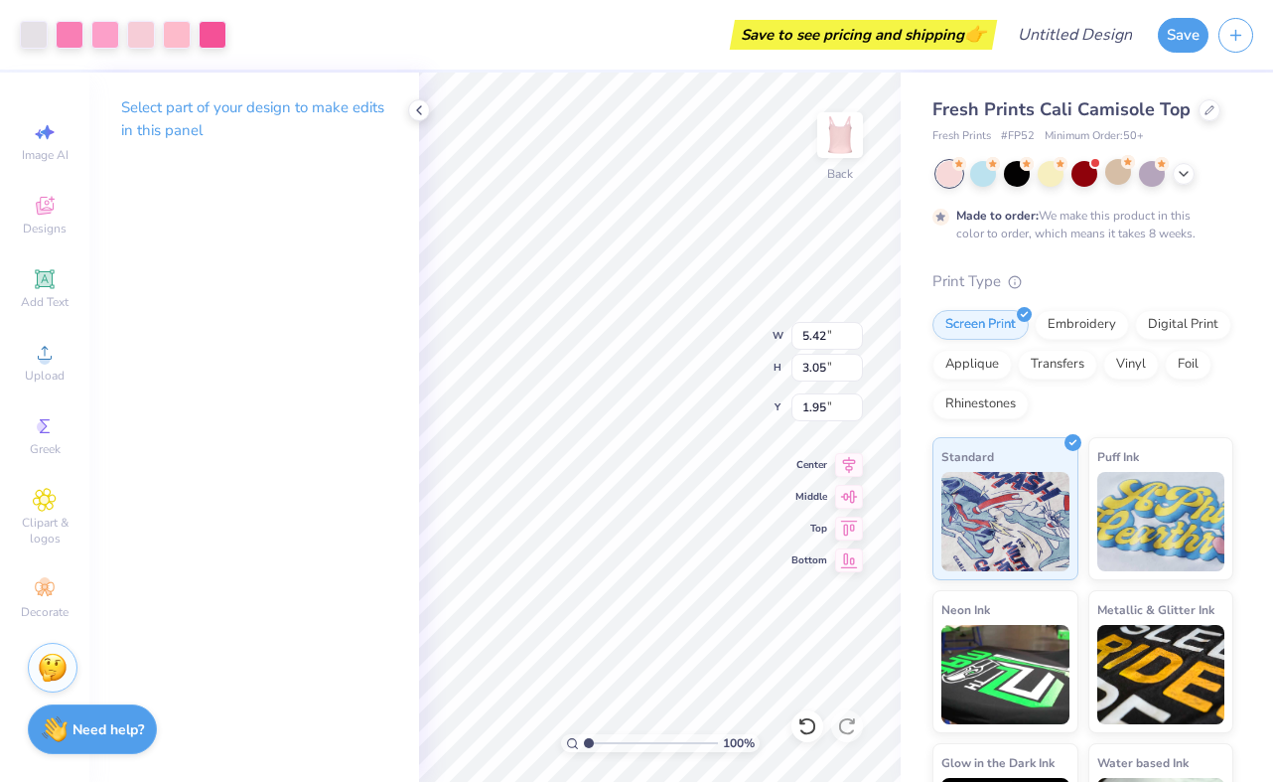
type input "1.95"
type input "7.00"
type input "3.94"
type input "1.20"
